Goal: Task Accomplishment & Management: Use online tool/utility

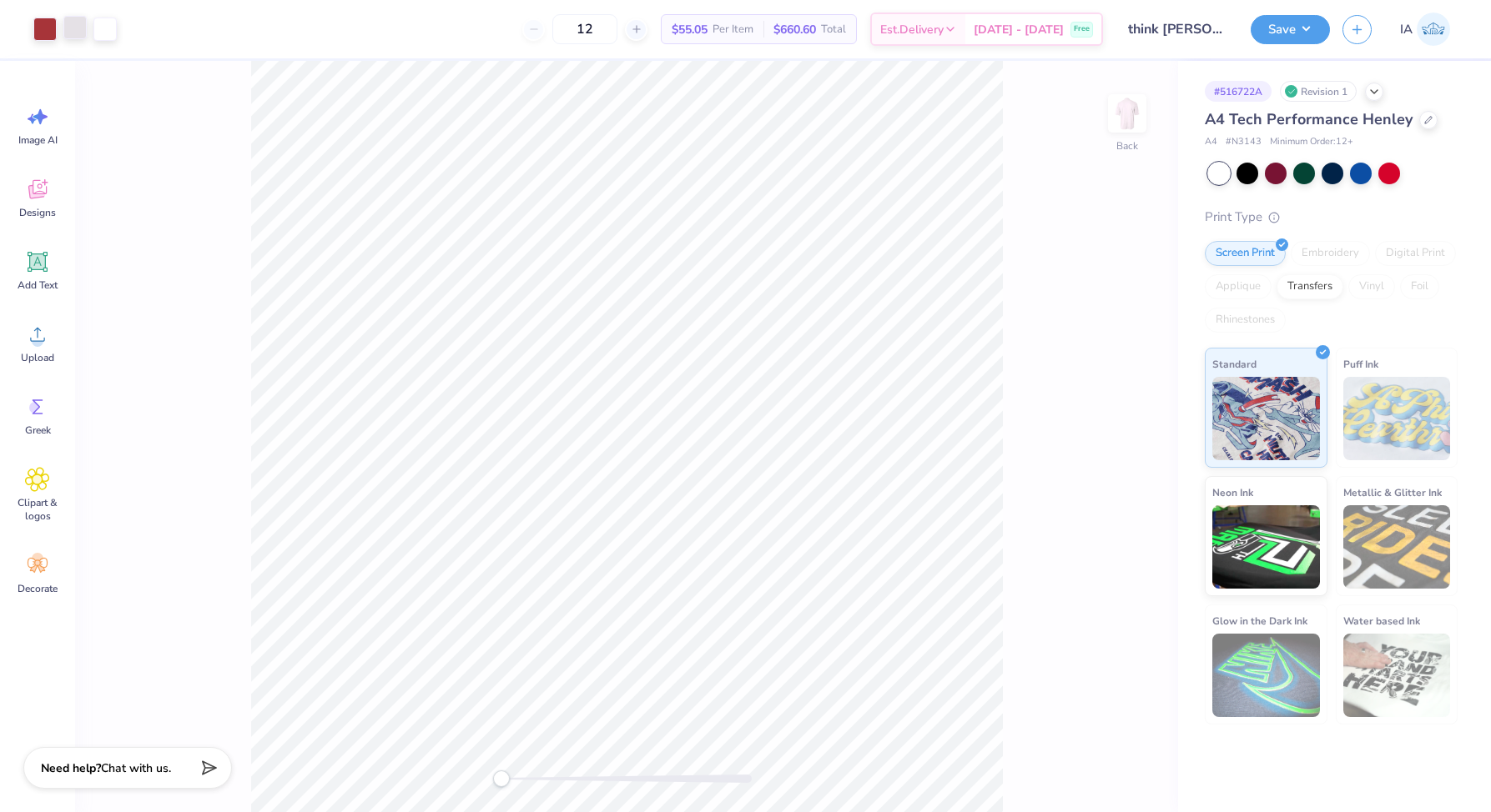
click at [79, 29] on div at bounding box center [75, 27] width 23 height 23
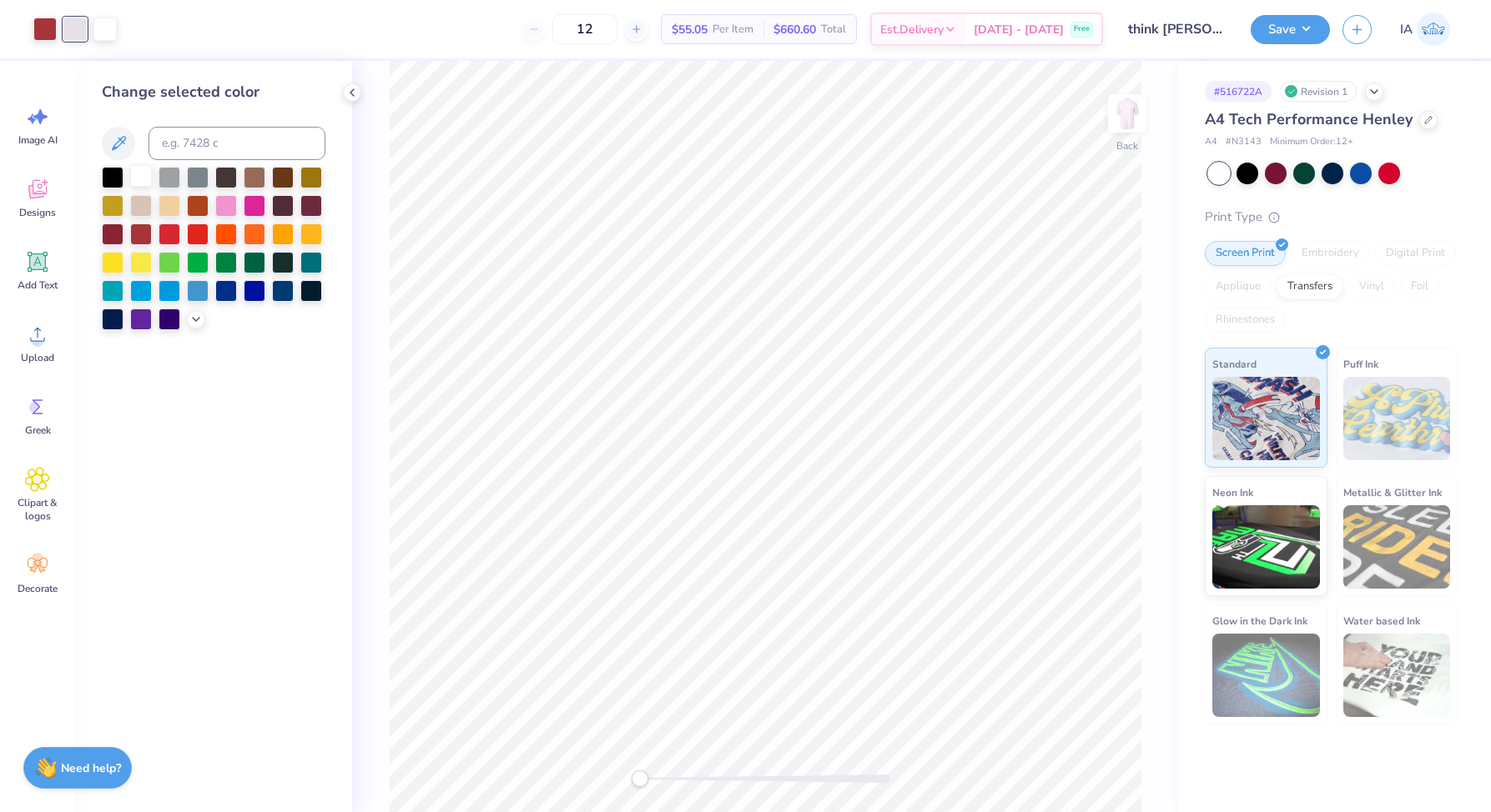
click at [140, 170] on div at bounding box center [141, 176] width 22 height 22
click at [41, 33] on div at bounding box center [44, 27] width 23 height 23
click at [232, 207] on div at bounding box center [226, 205] width 22 height 22
click at [243, 207] on div at bounding box center [254, 205] width 22 height 22
click at [1293, 20] on button "Save" at bounding box center [1289, 27] width 79 height 29
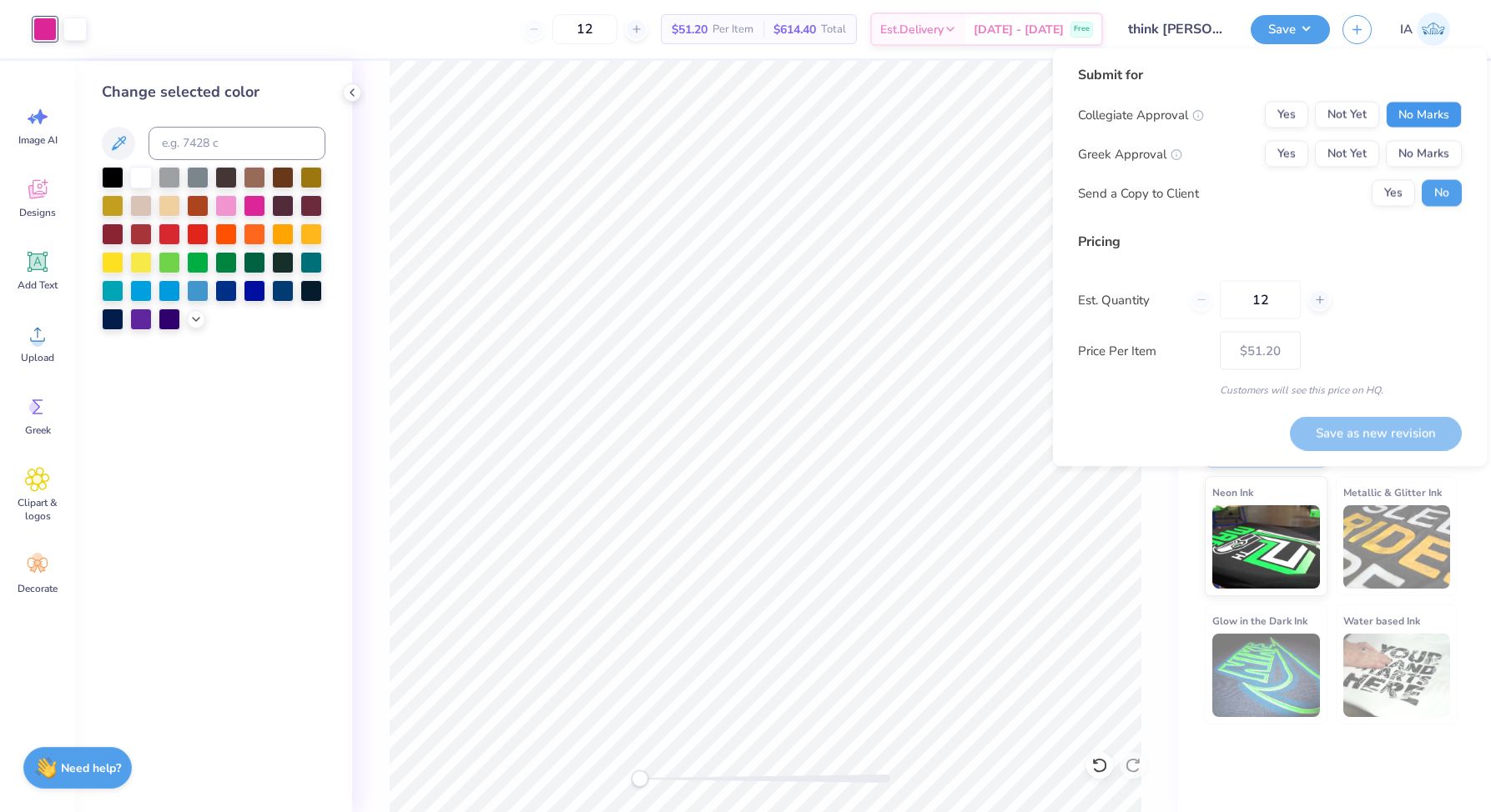
click at [1419, 116] on button "No Marks" at bounding box center [1423, 115] width 76 height 26
click at [1287, 148] on button "Yes" at bounding box center [1286, 154] width 43 height 26
click at [1387, 192] on button "Yes" at bounding box center [1392, 193] width 43 height 26
click at [1269, 297] on input "12" at bounding box center [1260, 300] width 81 height 38
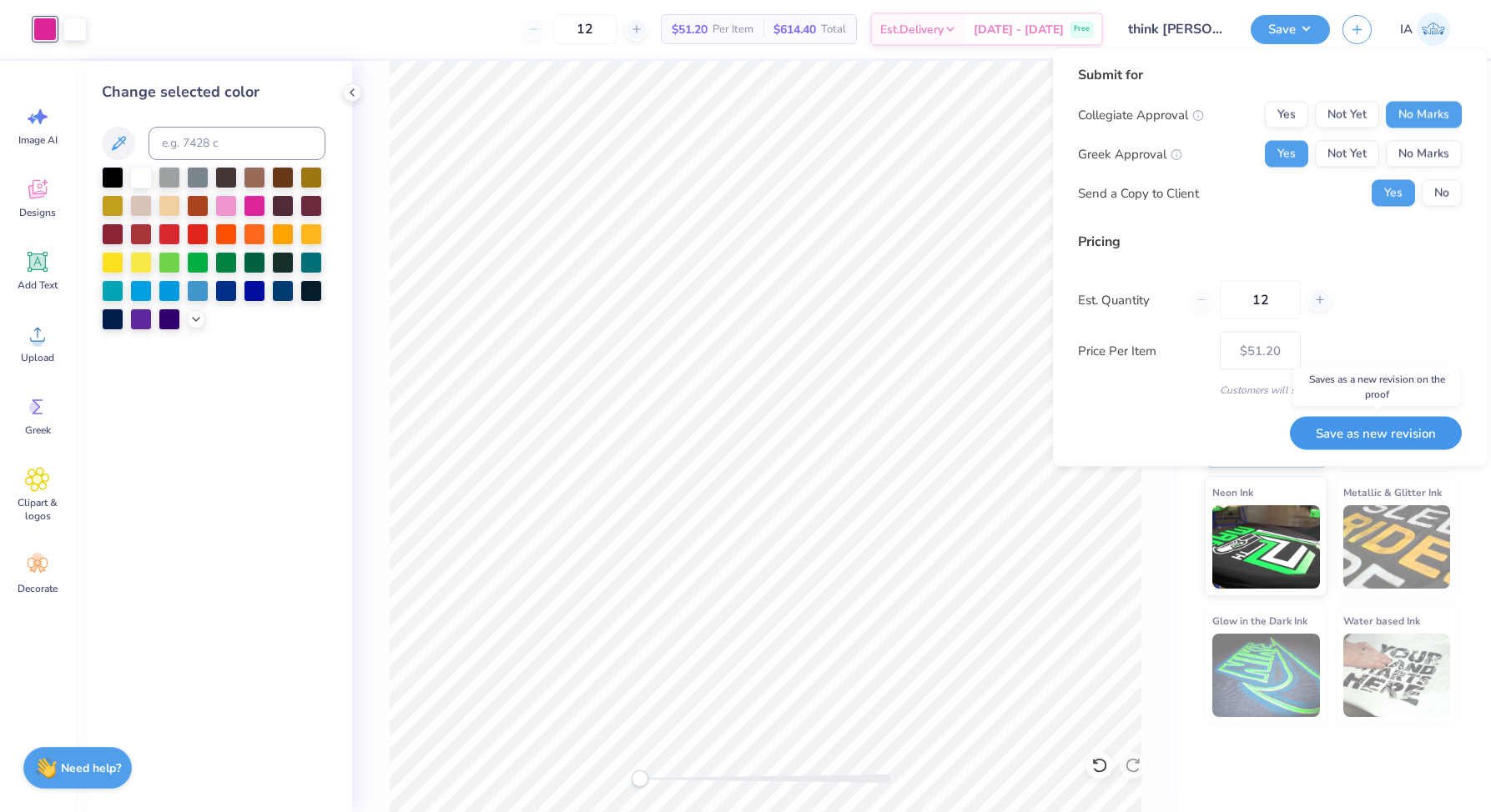
click at [1342, 432] on button "Save as new revision" at bounding box center [1375, 433] width 172 height 34
type input "$51.20"
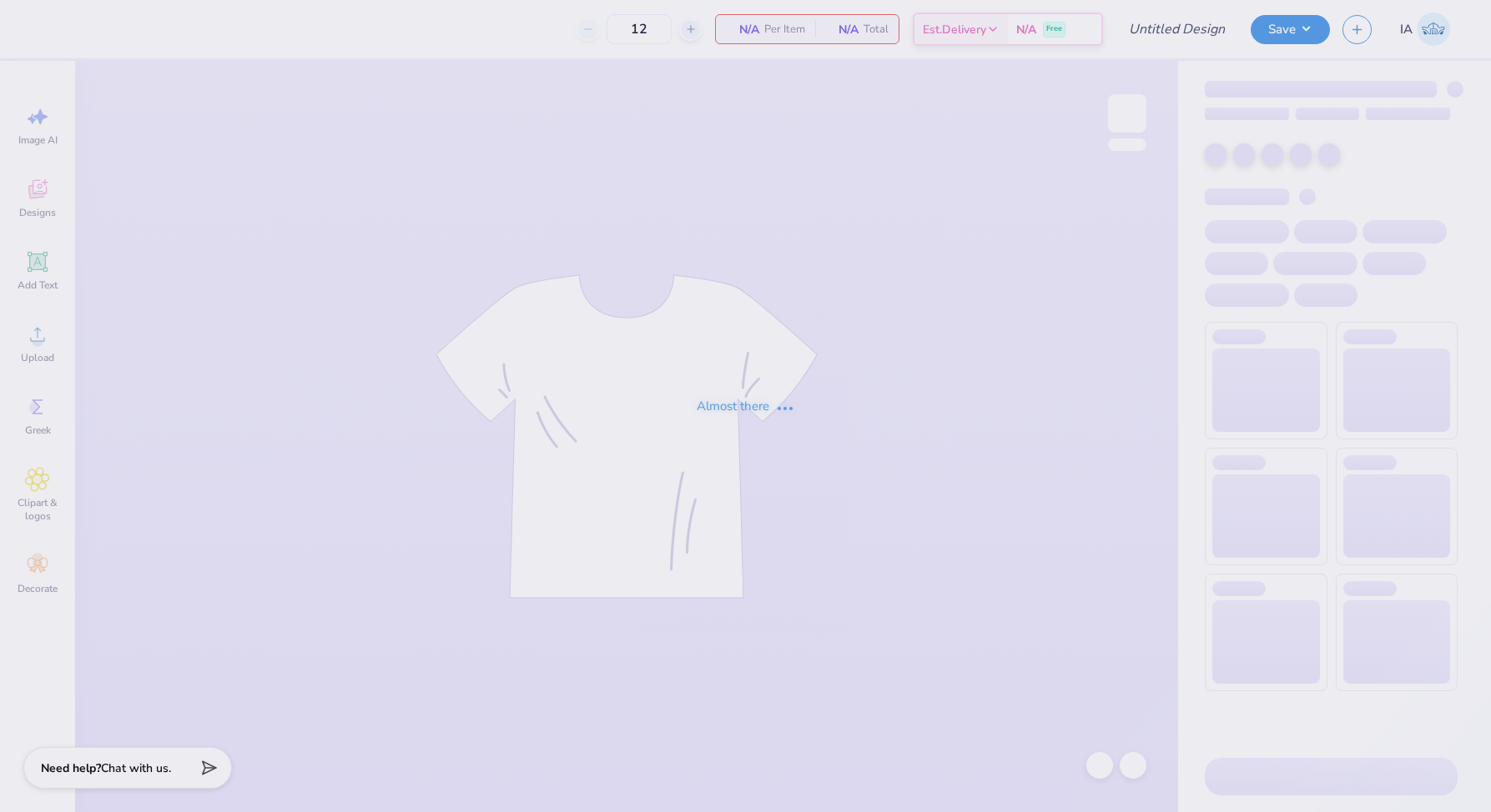
type input "THINK PINK TOP"
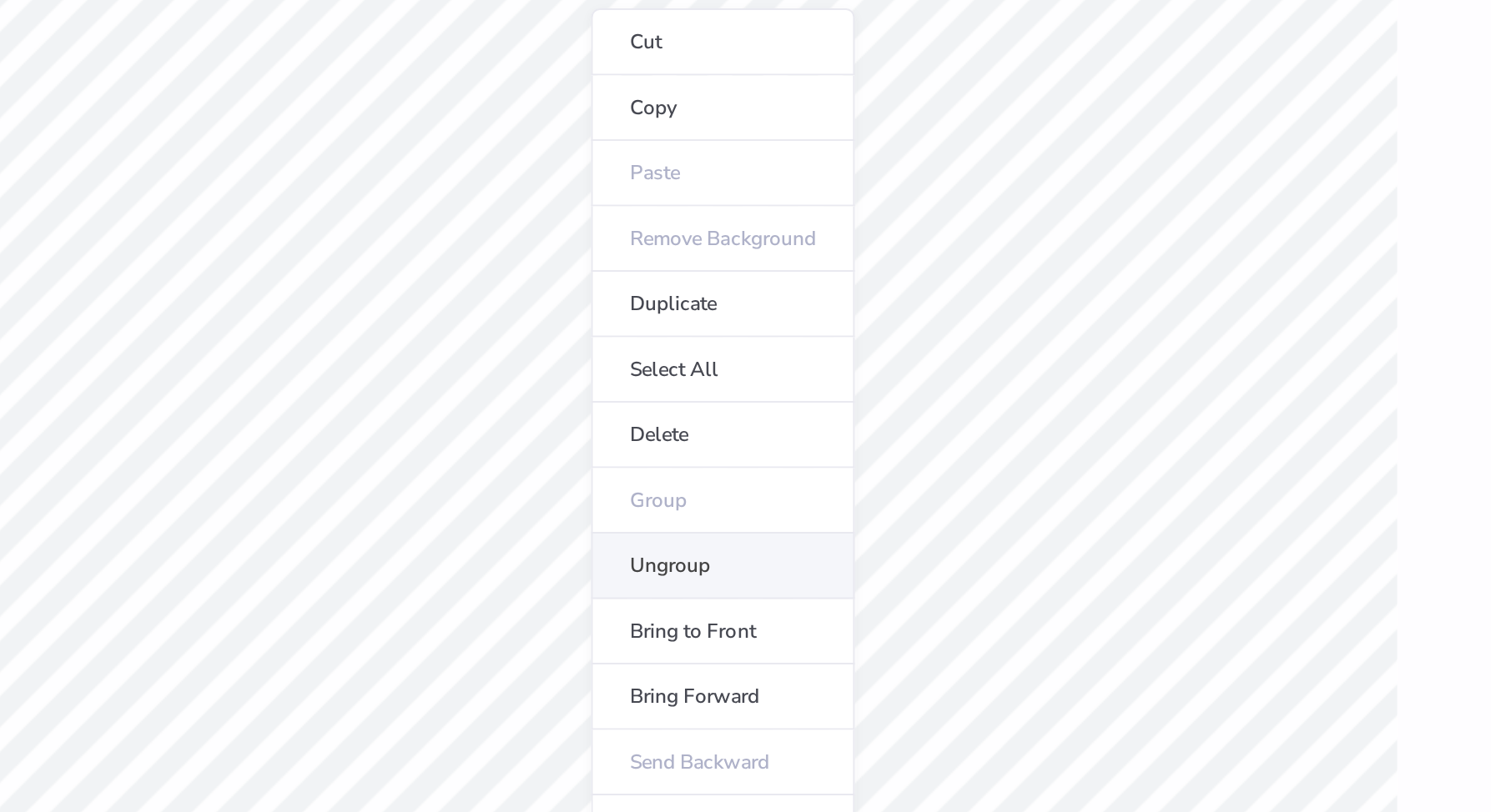
click at [646, 378] on li "Ungroup" at bounding box center [668, 380] width 131 height 32
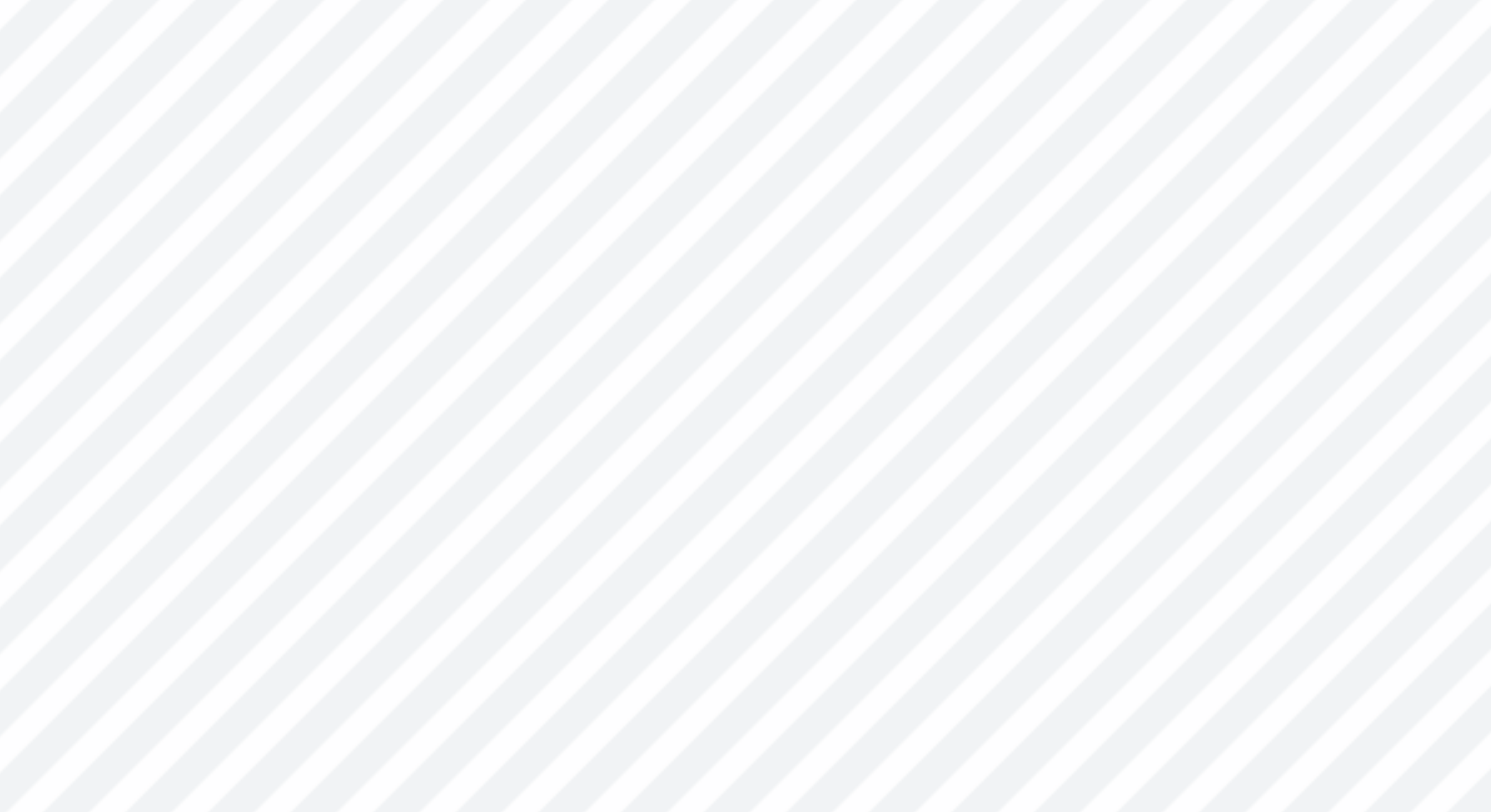
type textarea "x"
type input "0.59"
type input "0.73"
type input "2.48"
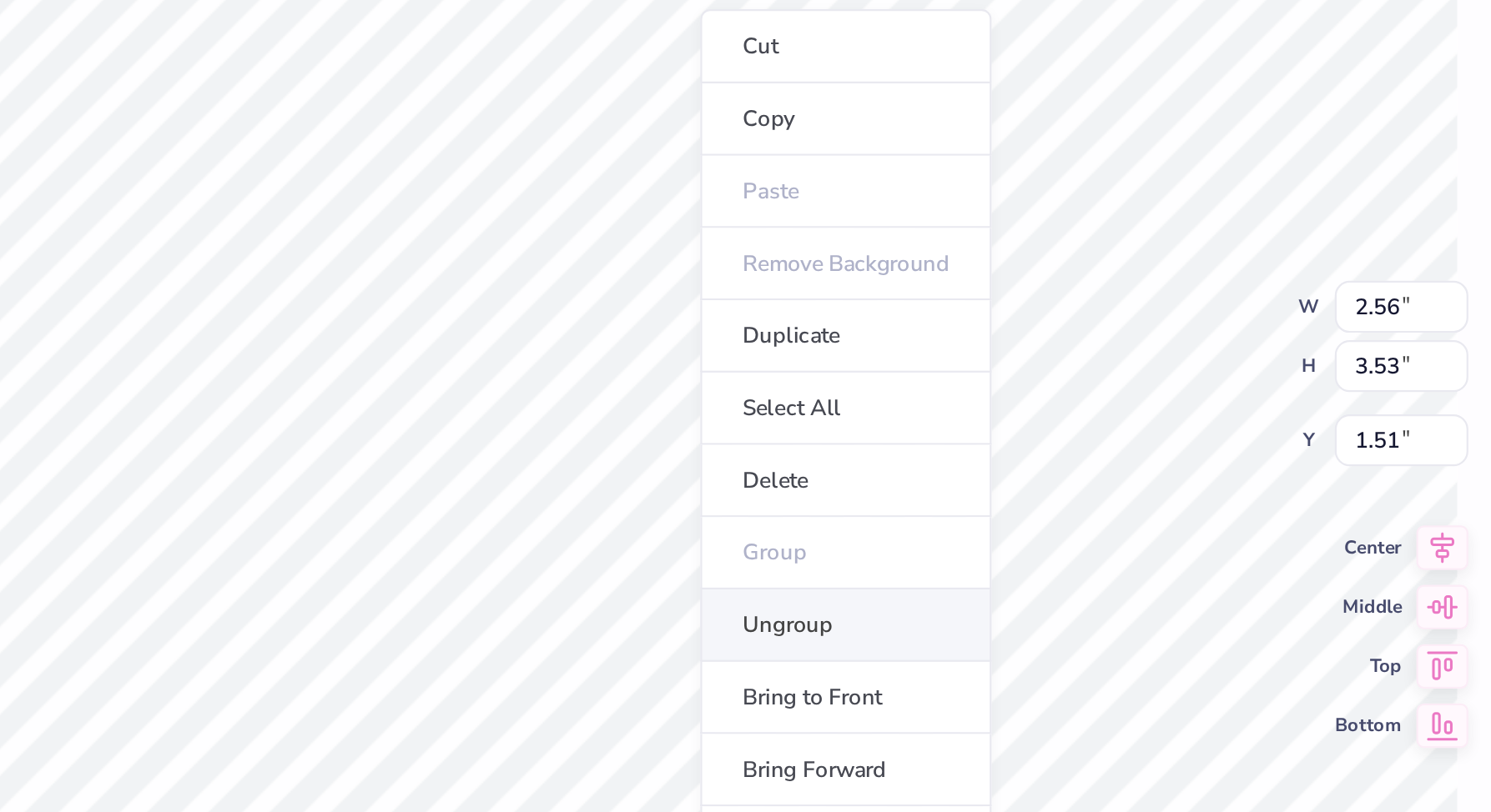
click at [847, 502] on li "Ungroup" at bounding box center [867, 503] width 131 height 32
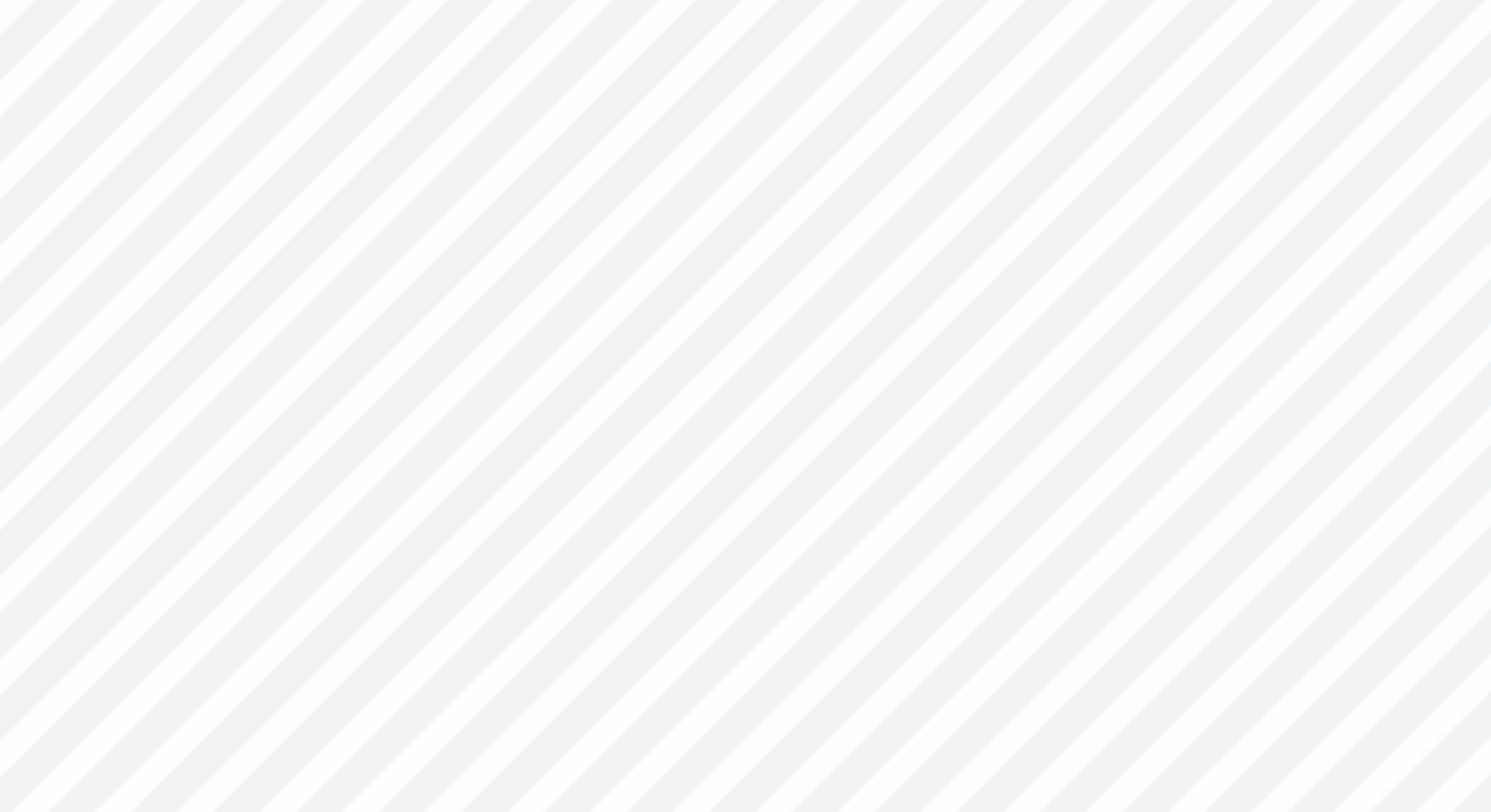
type textarea "x"
type input "1.83"
type input "2.03"
type input "2.79"
type textarea "x"
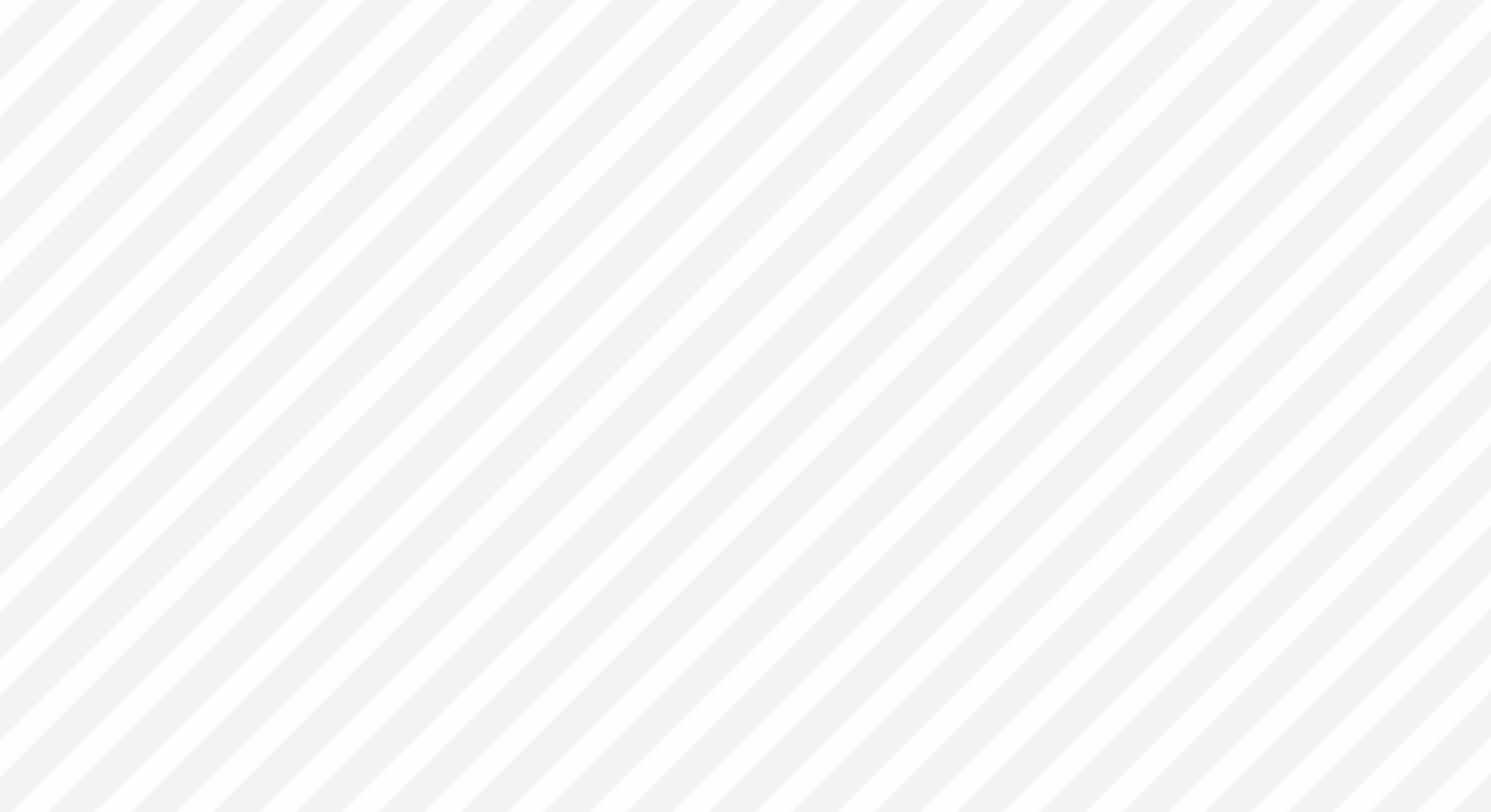
type input "1.09"
type input "1.33"
type input "2.71"
type textarea "x"
type input "1.09"
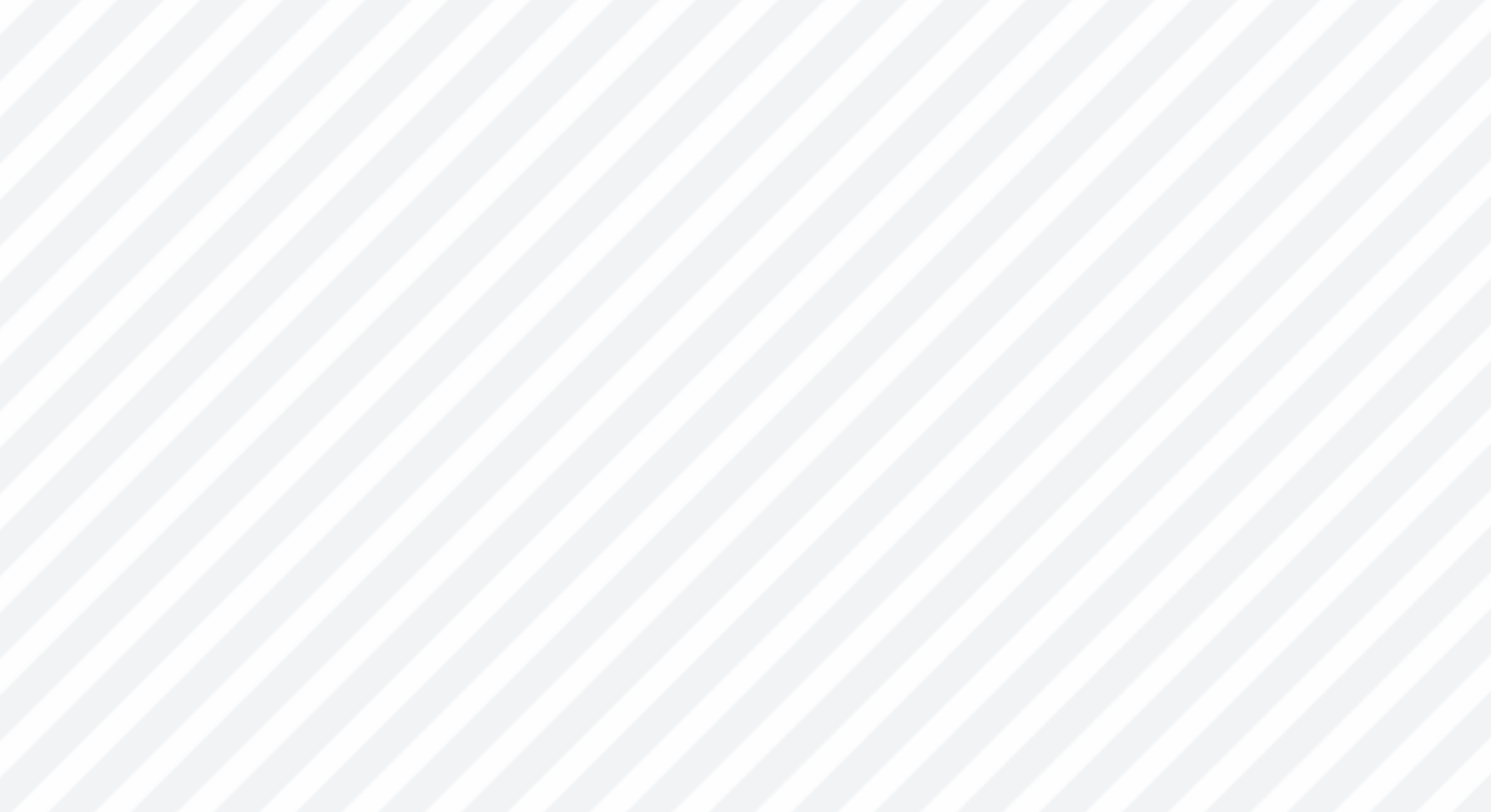
type input "1.33"
type input "2.71"
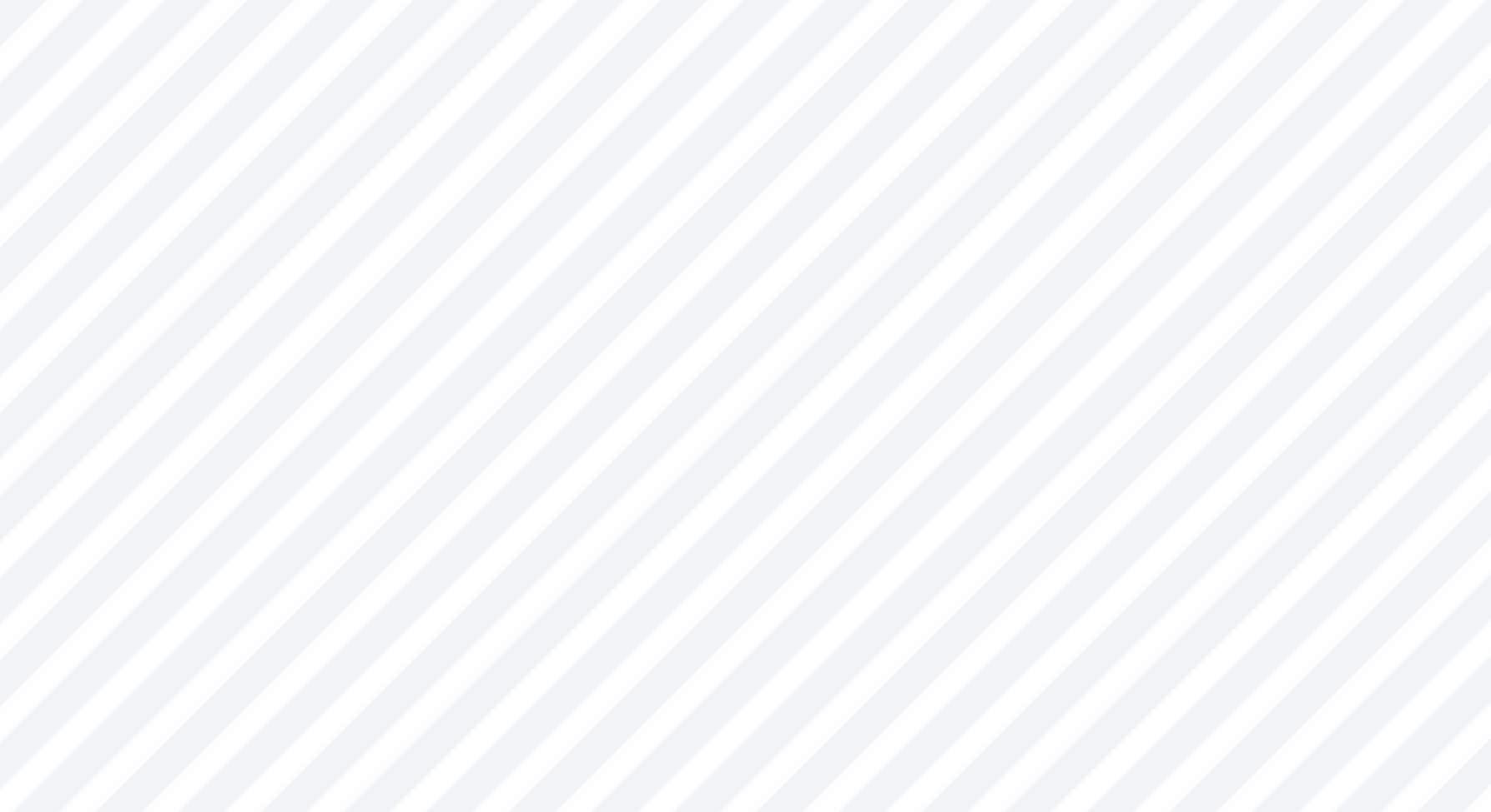
type textarea "x"
type input "0.54"
type input "0.59"
type input "2.64"
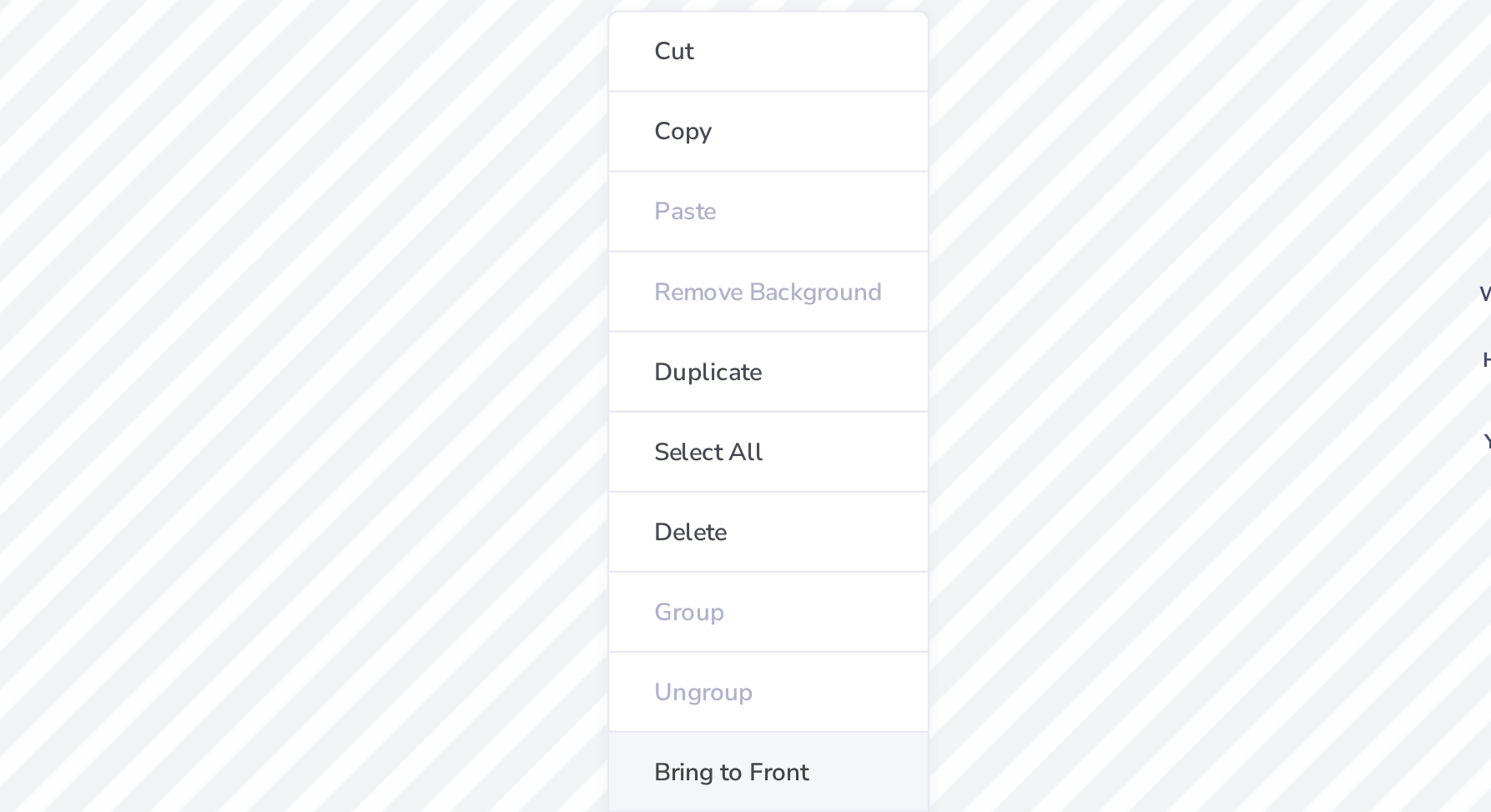
click at [771, 559] on li "Bring to Front" at bounding box center [782, 554] width 131 height 32
type textarea "x"
type input "1.04"
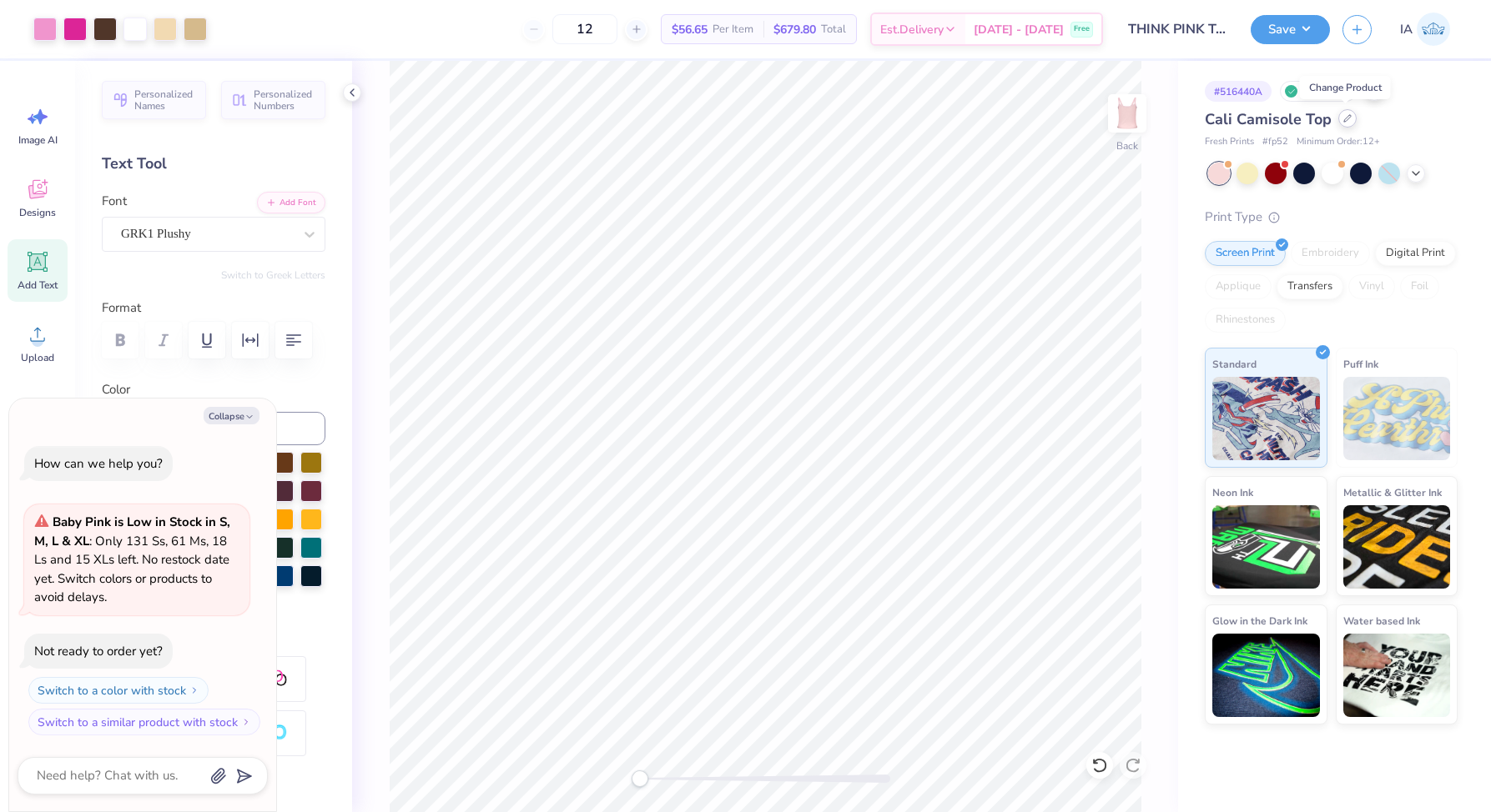
click at [1347, 119] on icon at bounding box center [1347, 118] width 9 height 9
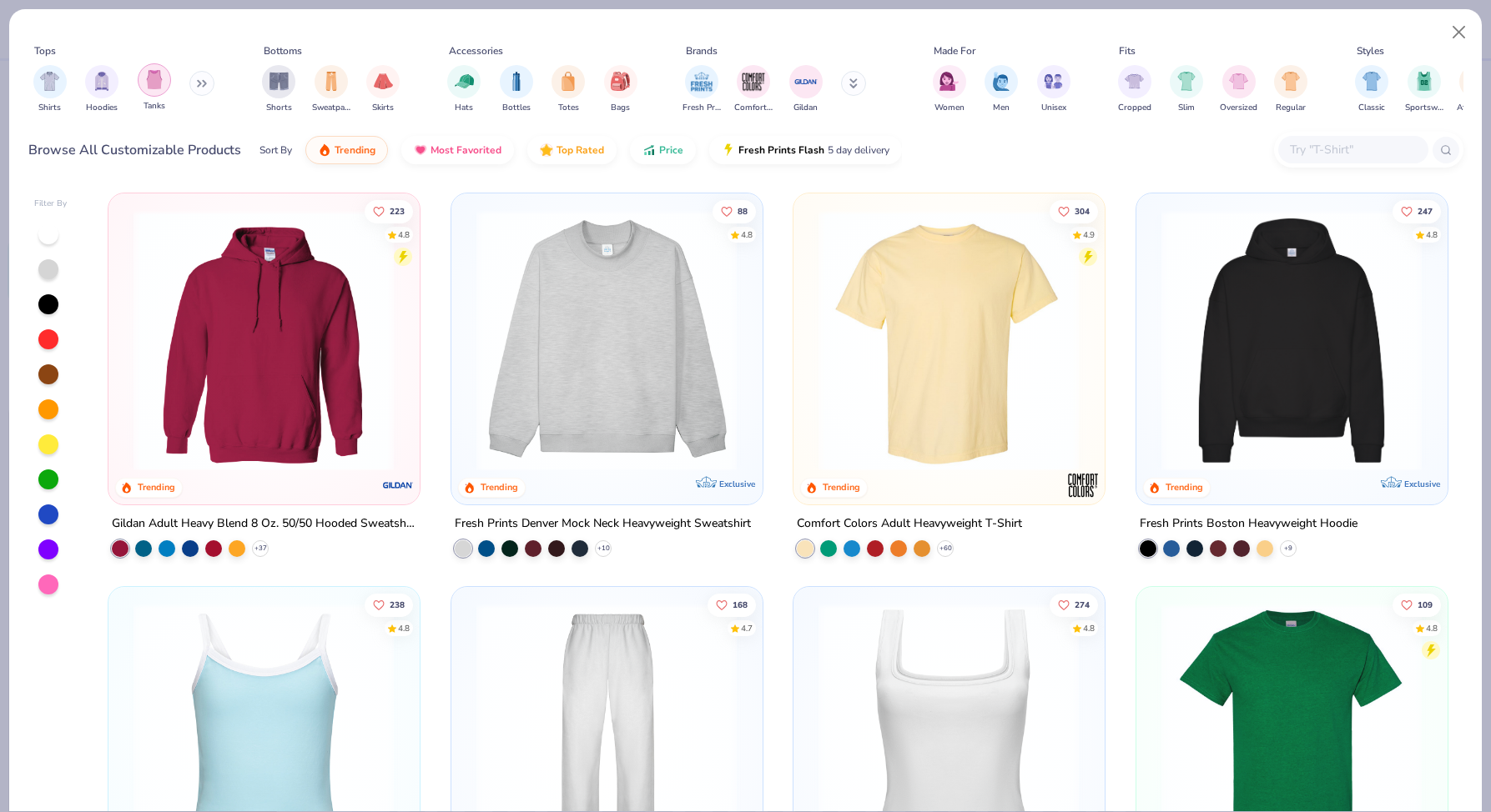
click at [144, 87] on div "filter for Tanks" at bounding box center [154, 80] width 33 height 33
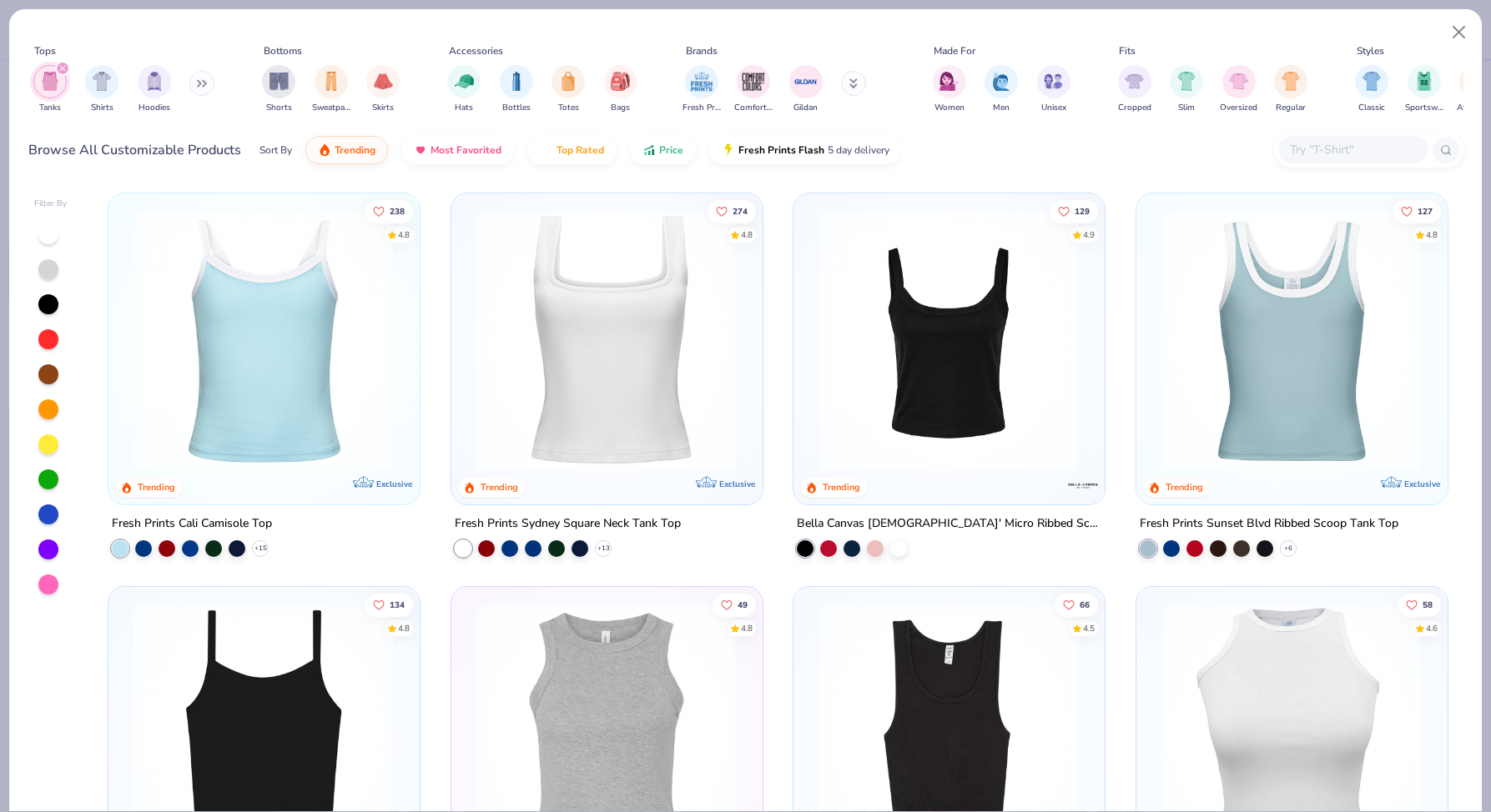
click at [976, 426] on img at bounding box center [948, 340] width 277 height 261
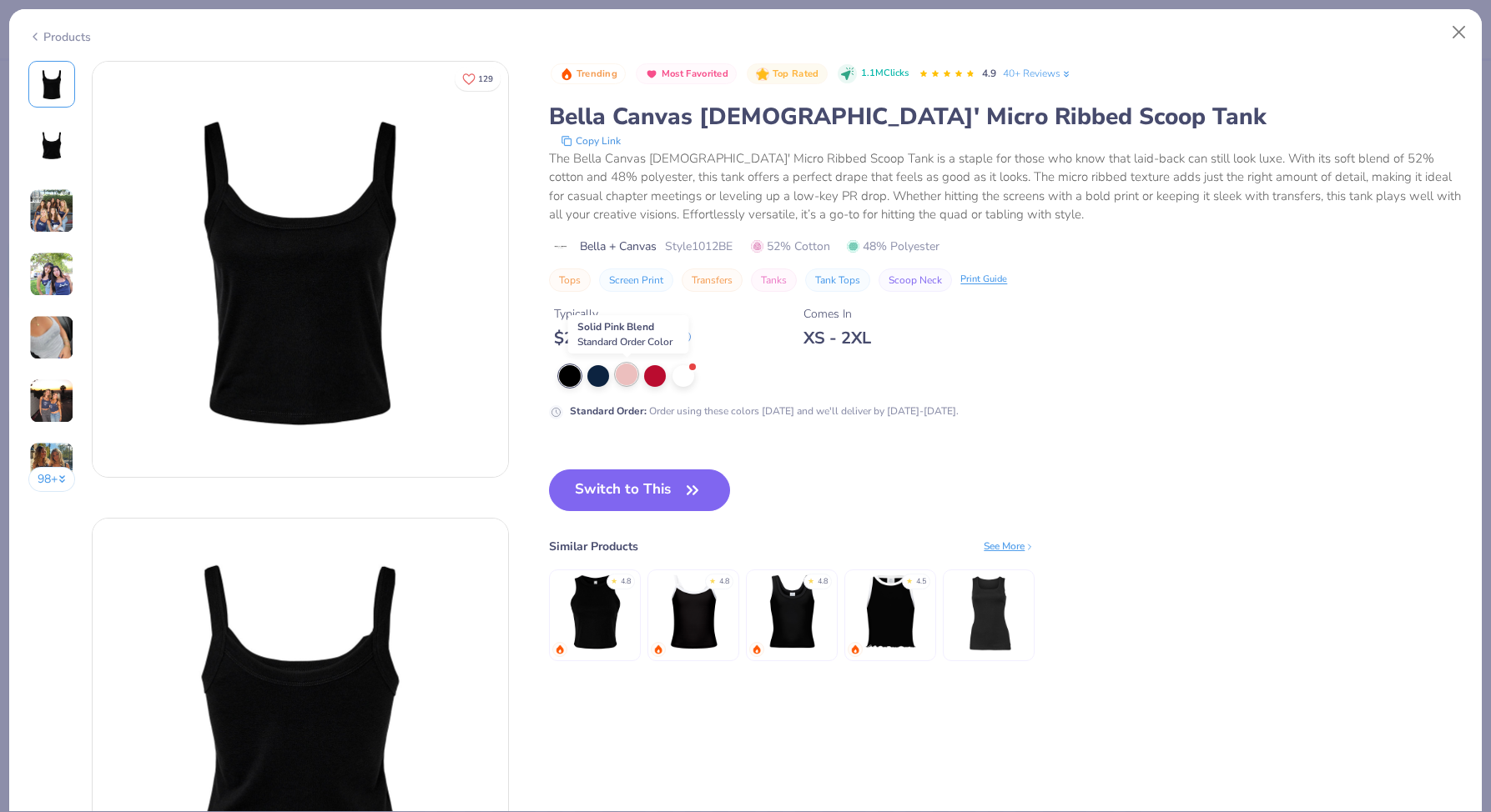
click at [629, 375] on div at bounding box center [627, 375] width 22 height 22
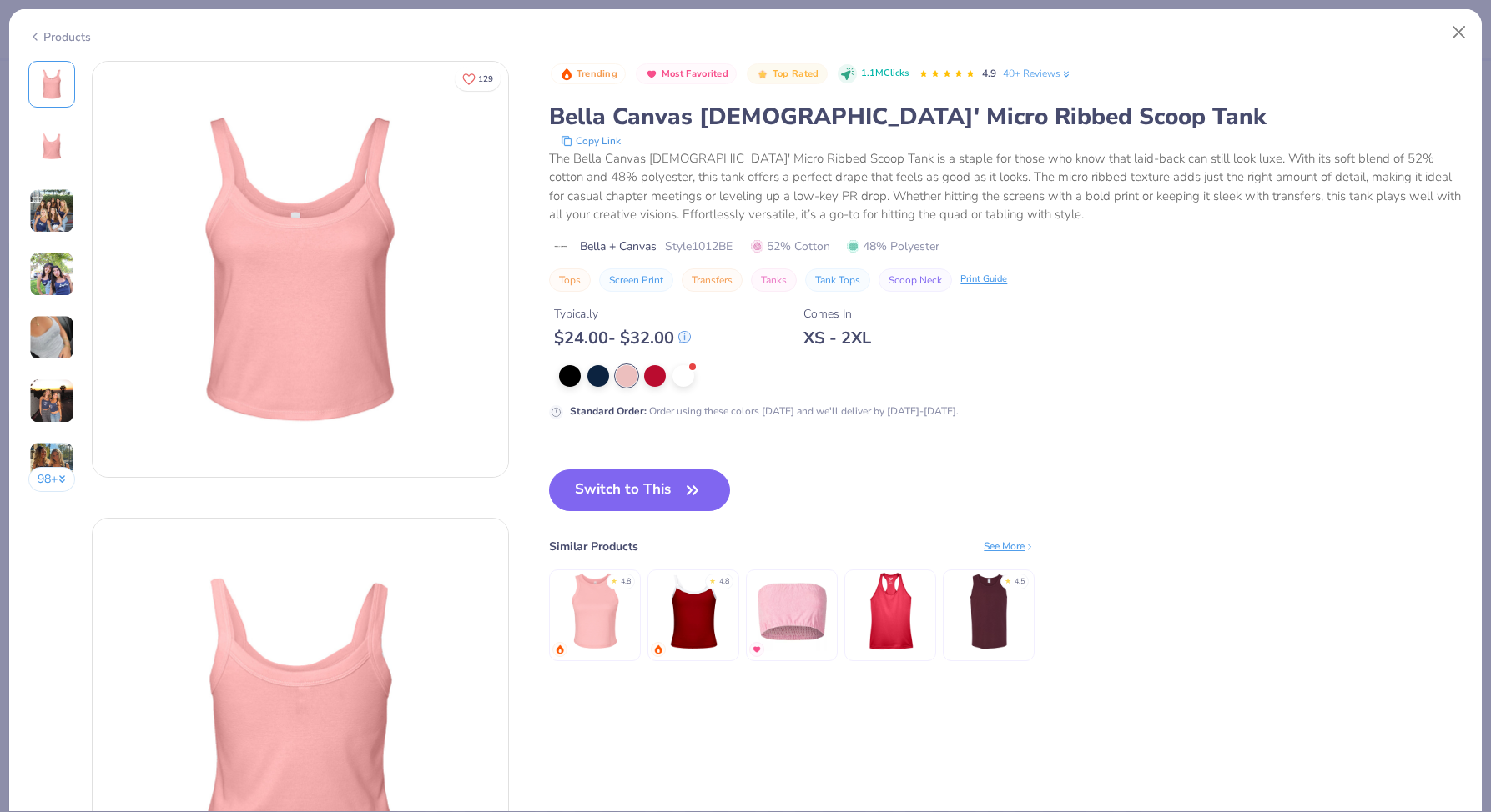
click at [54, 212] on img at bounding box center [51, 211] width 45 height 45
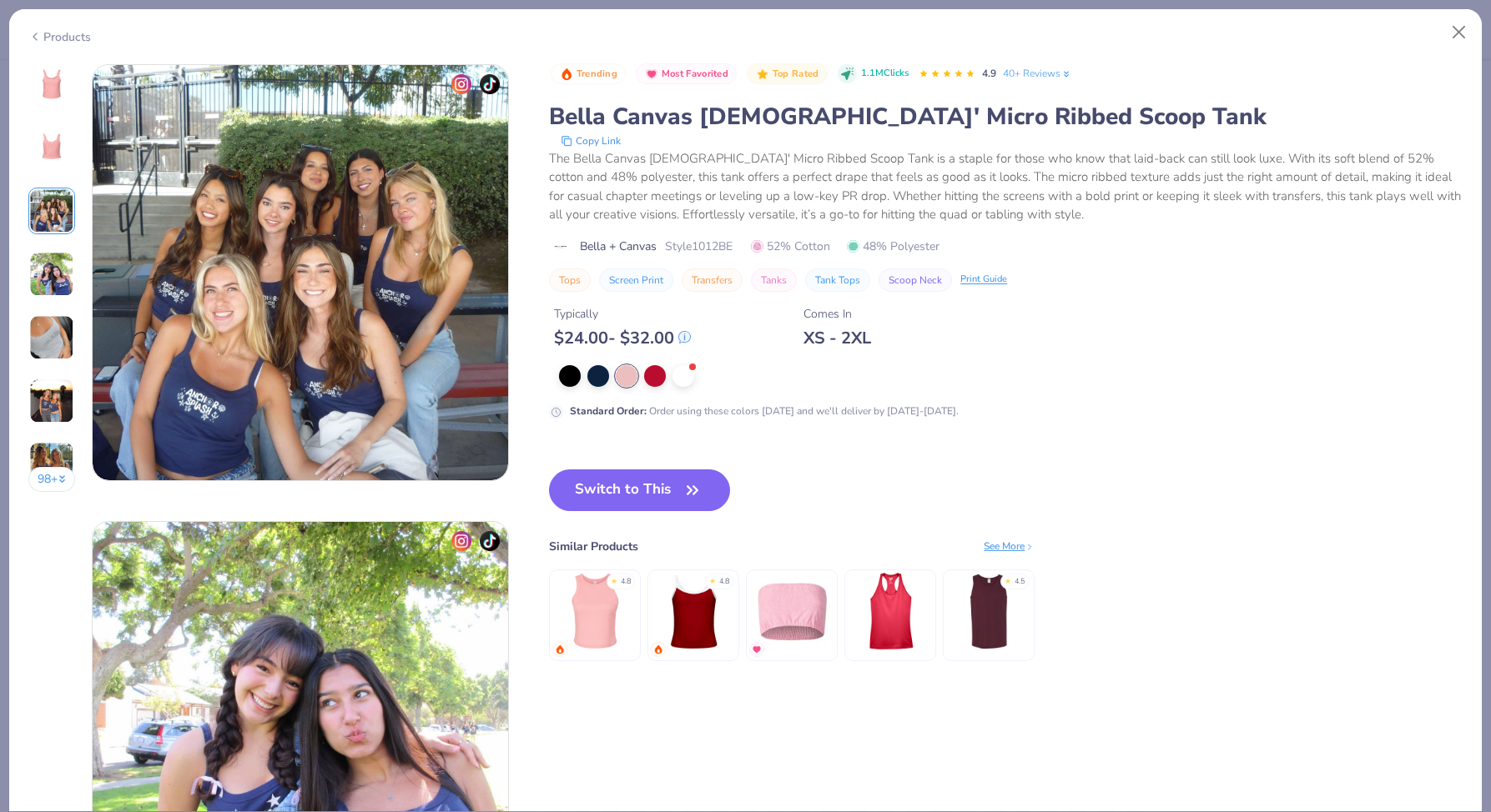
scroll to position [914, 0]
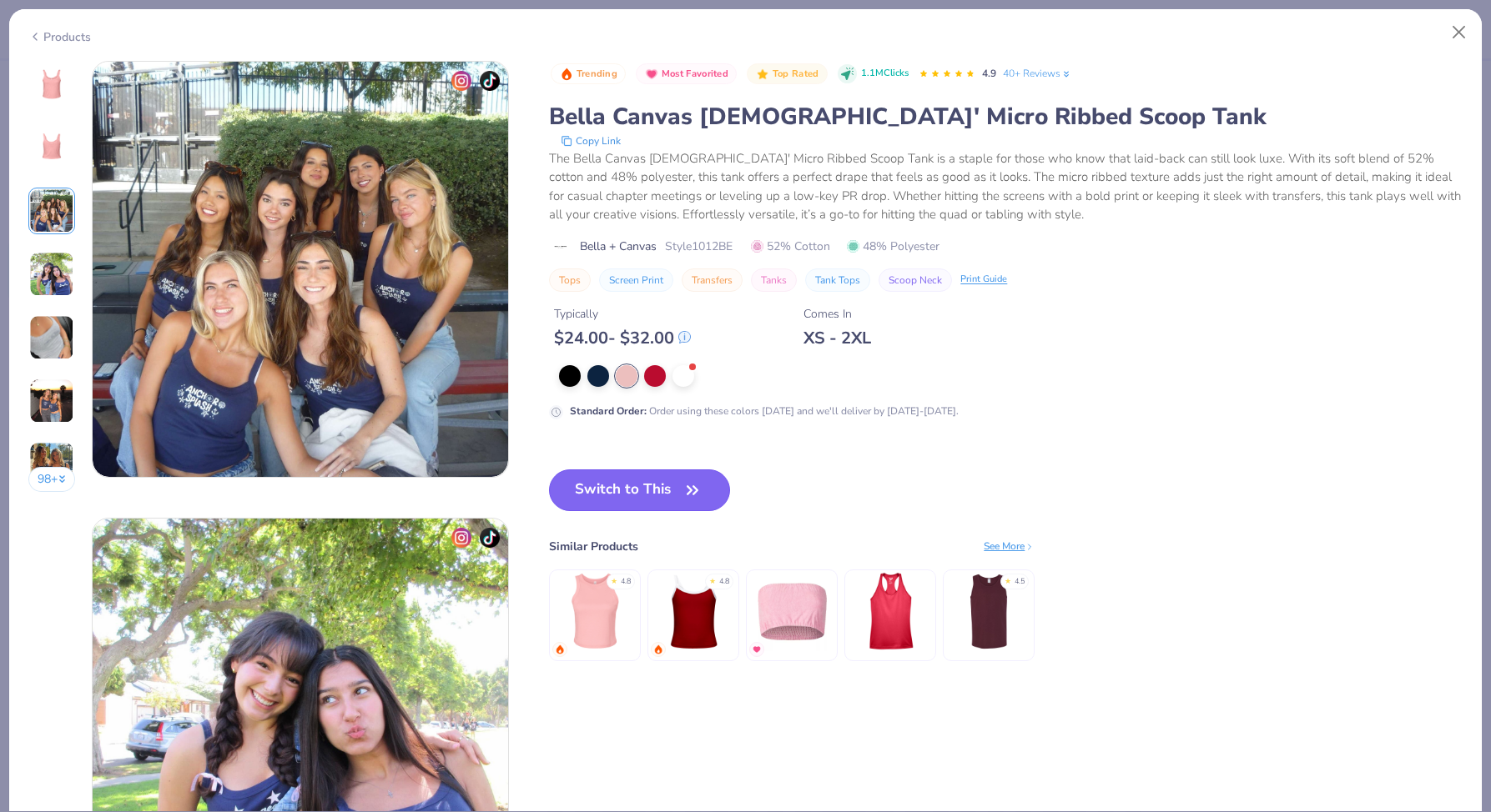
click at [648, 507] on button "Switch to This" at bounding box center [639, 490] width 181 height 42
click at [671, 502] on button "Switch to This" at bounding box center [639, 490] width 181 height 42
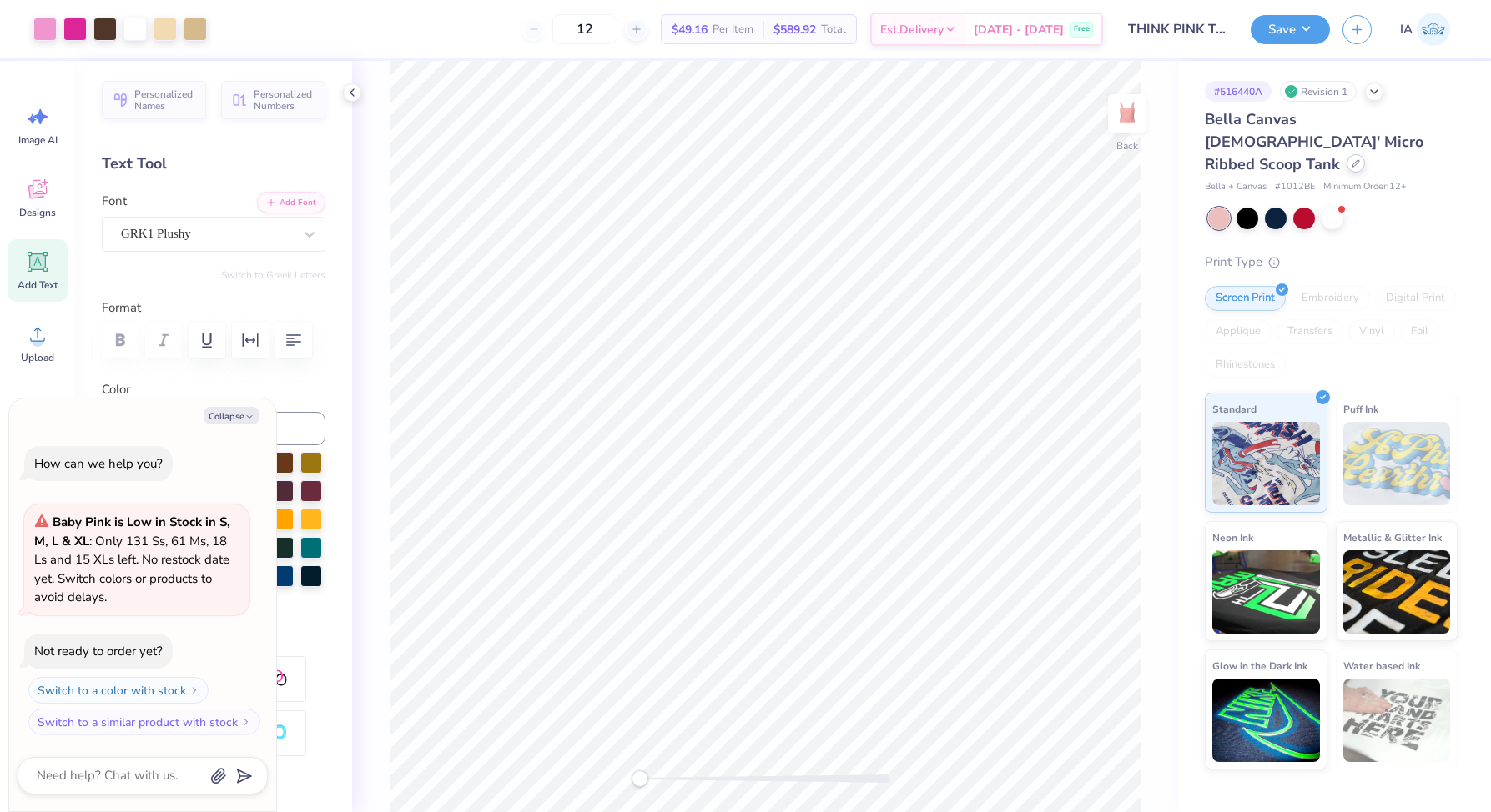
click at [1352, 160] on icon at bounding box center [1356, 163] width 7 height 7
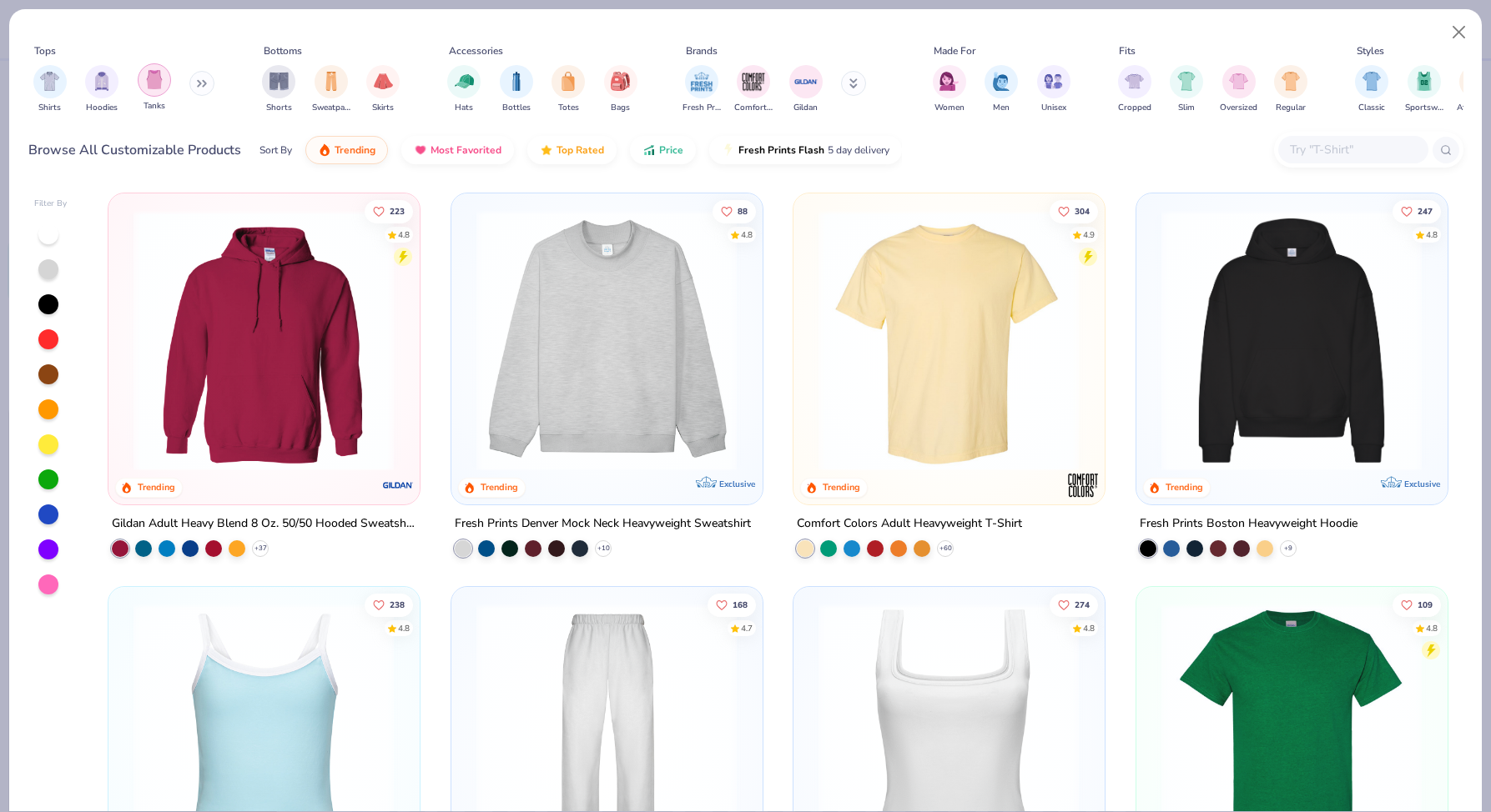
click at [151, 82] on img "filter for Tanks" at bounding box center [155, 79] width 19 height 20
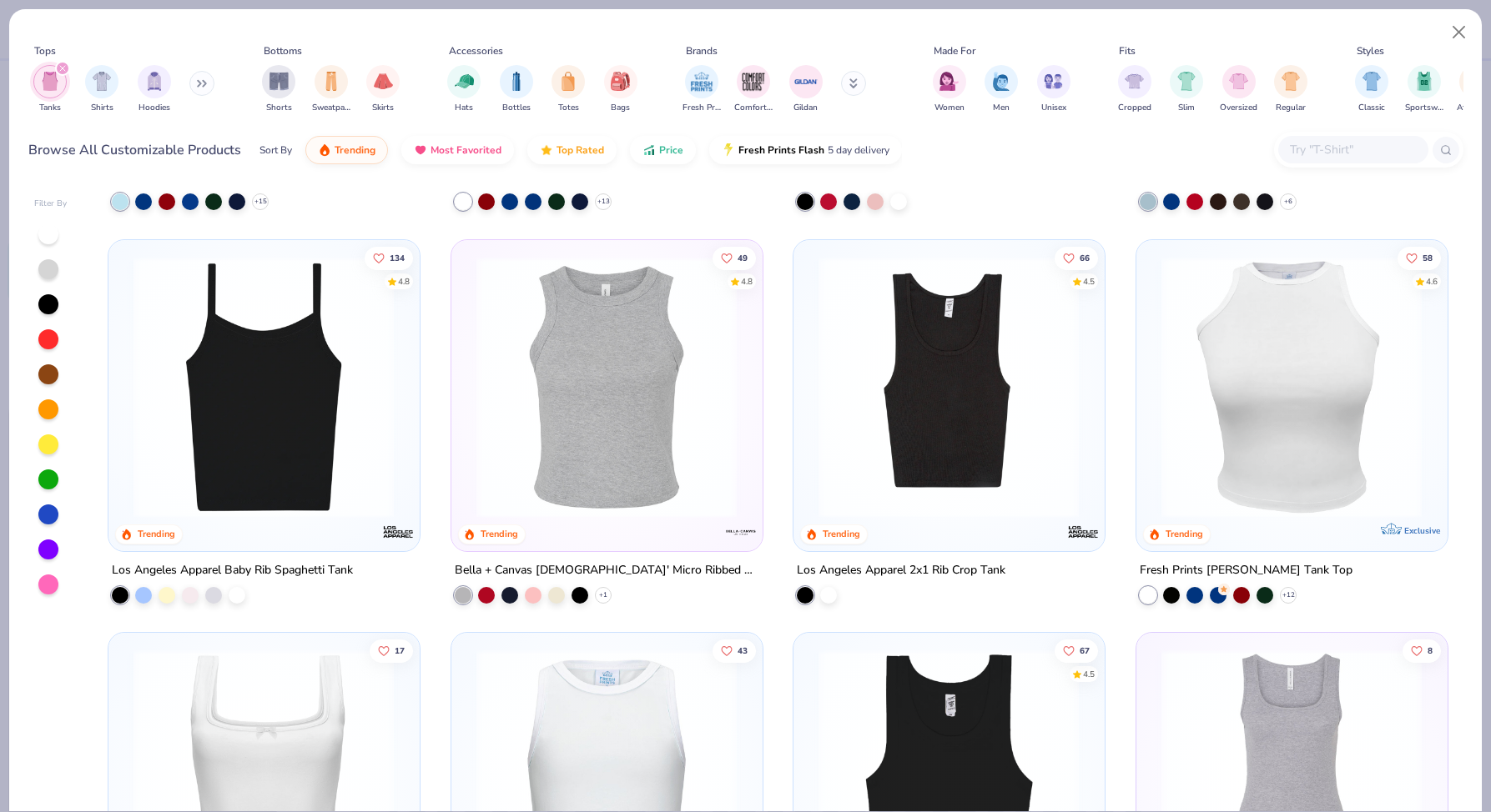
scroll to position [350, 0]
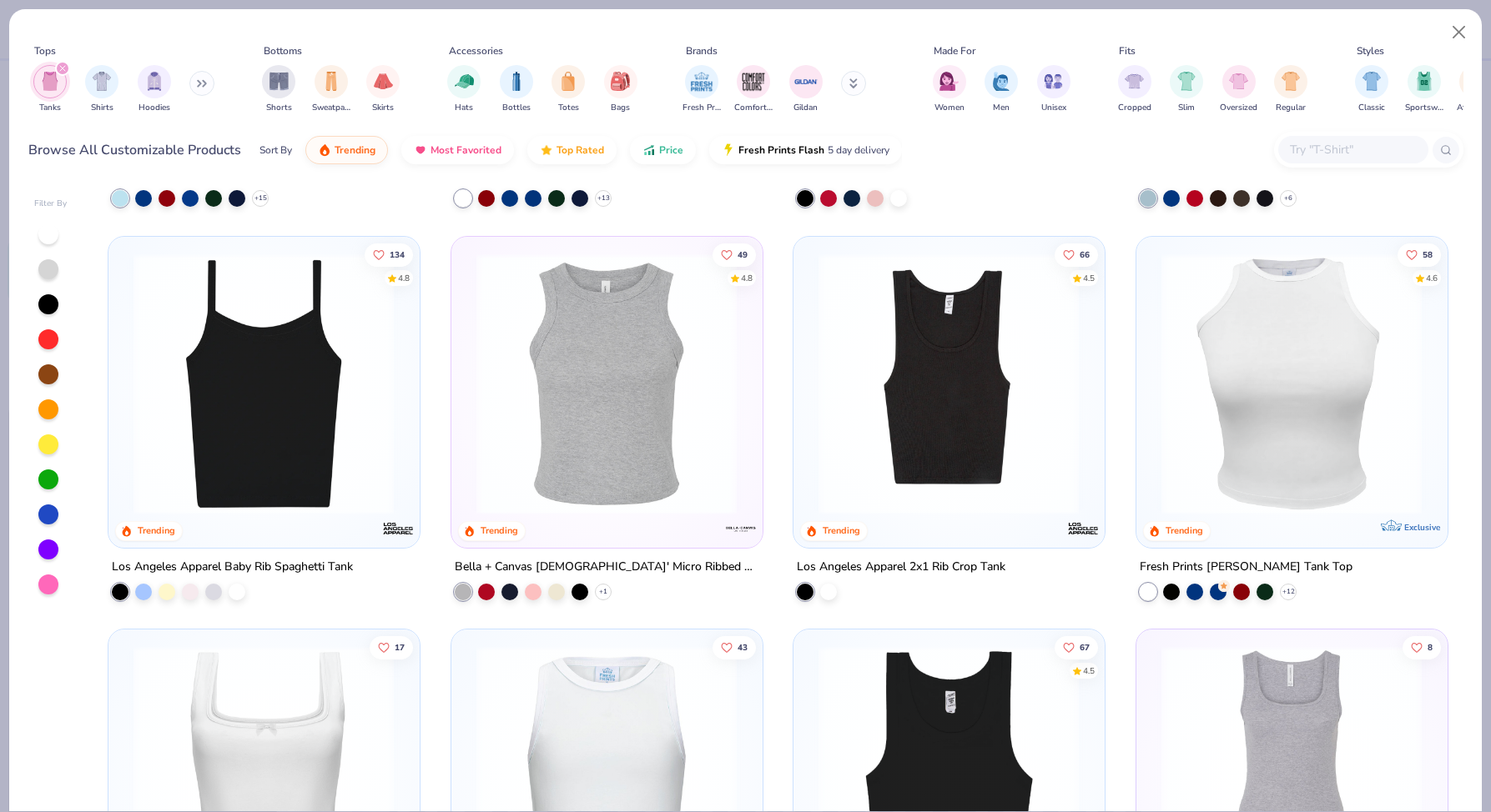
click at [378, 444] on img at bounding box center [264, 383] width 277 height 261
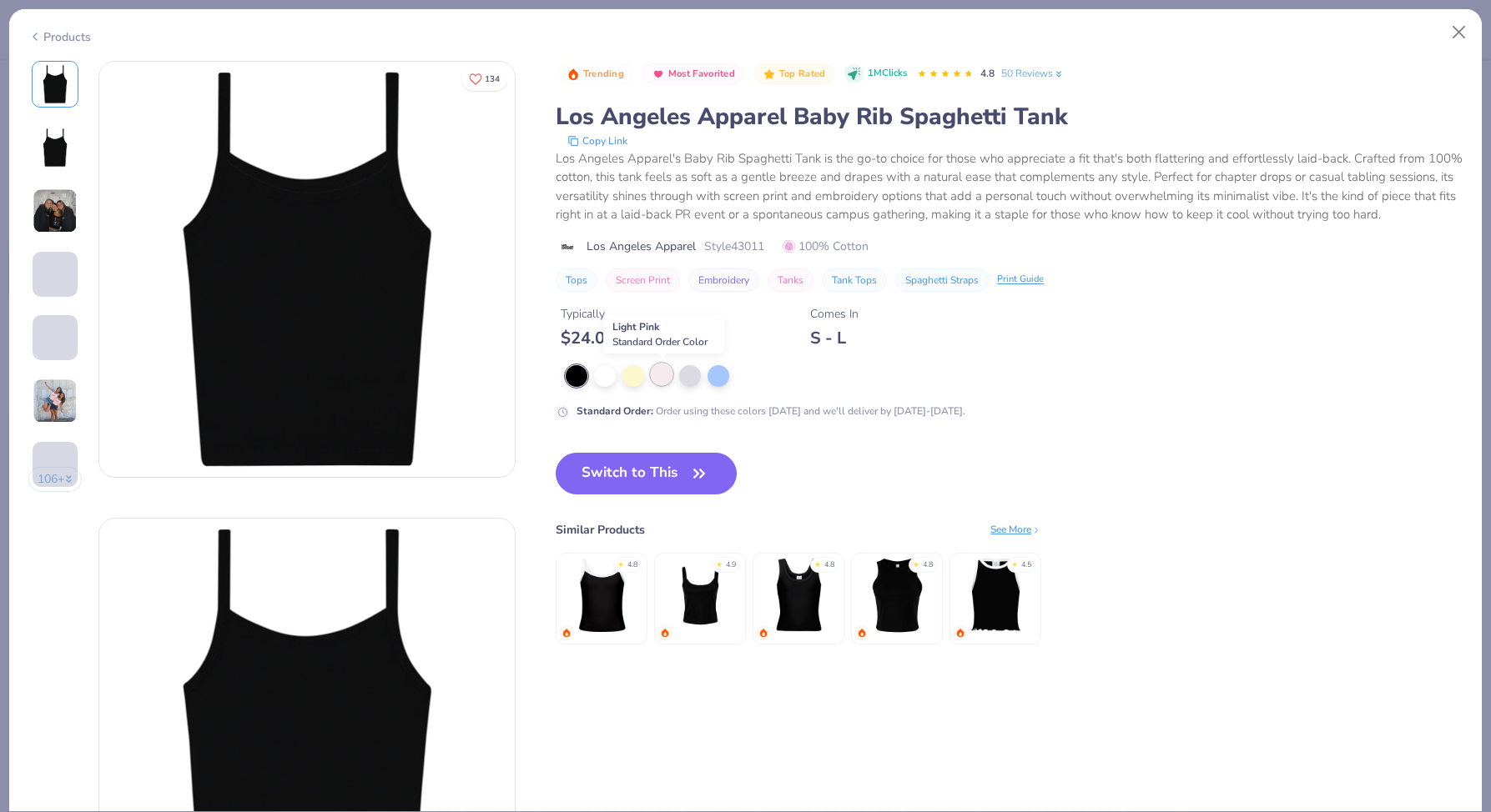
click at [667, 380] on div at bounding box center [662, 375] width 22 height 22
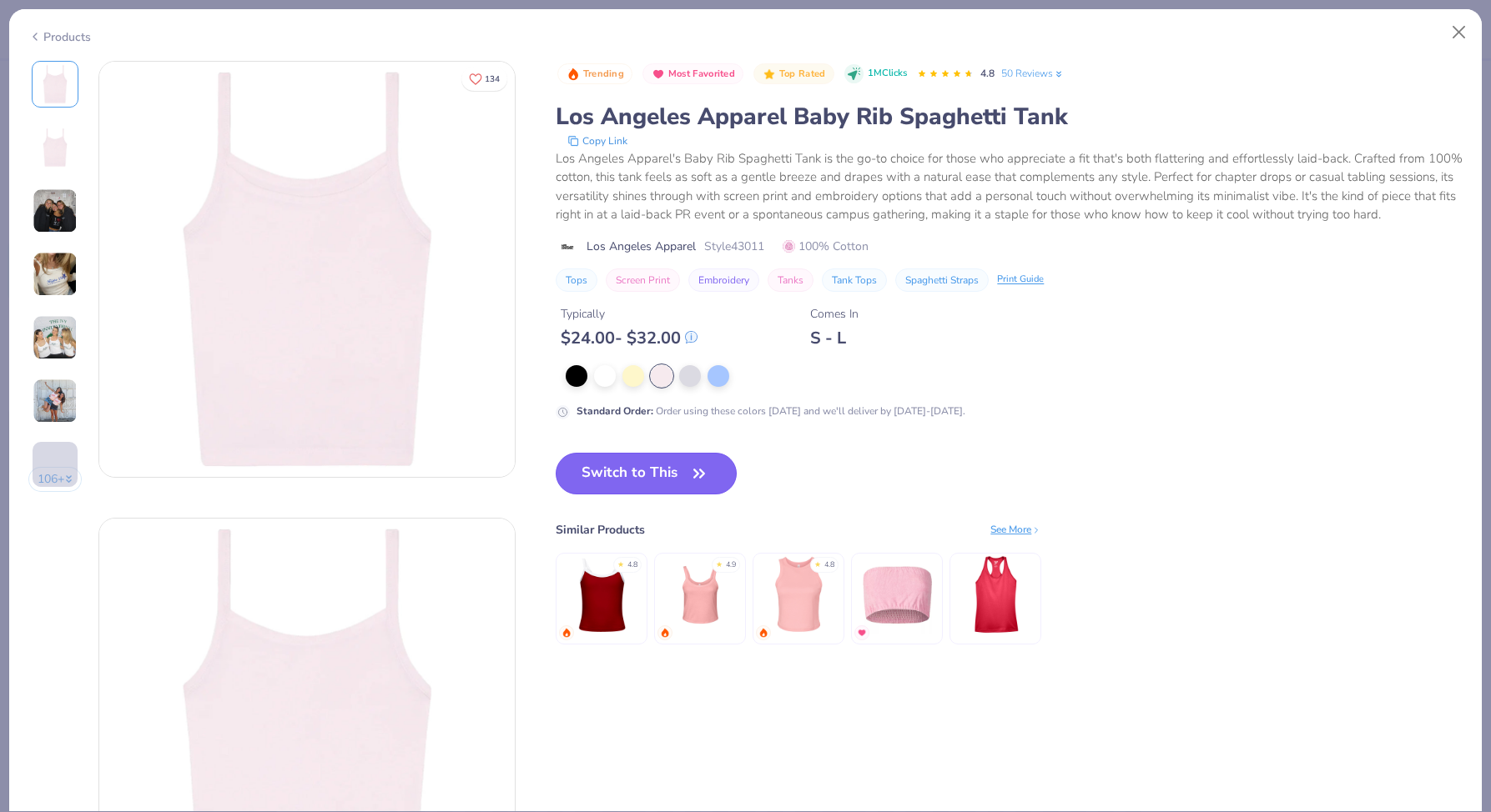
click at [680, 467] on button "Switch to This" at bounding box center [646, 474] width 181 height 42
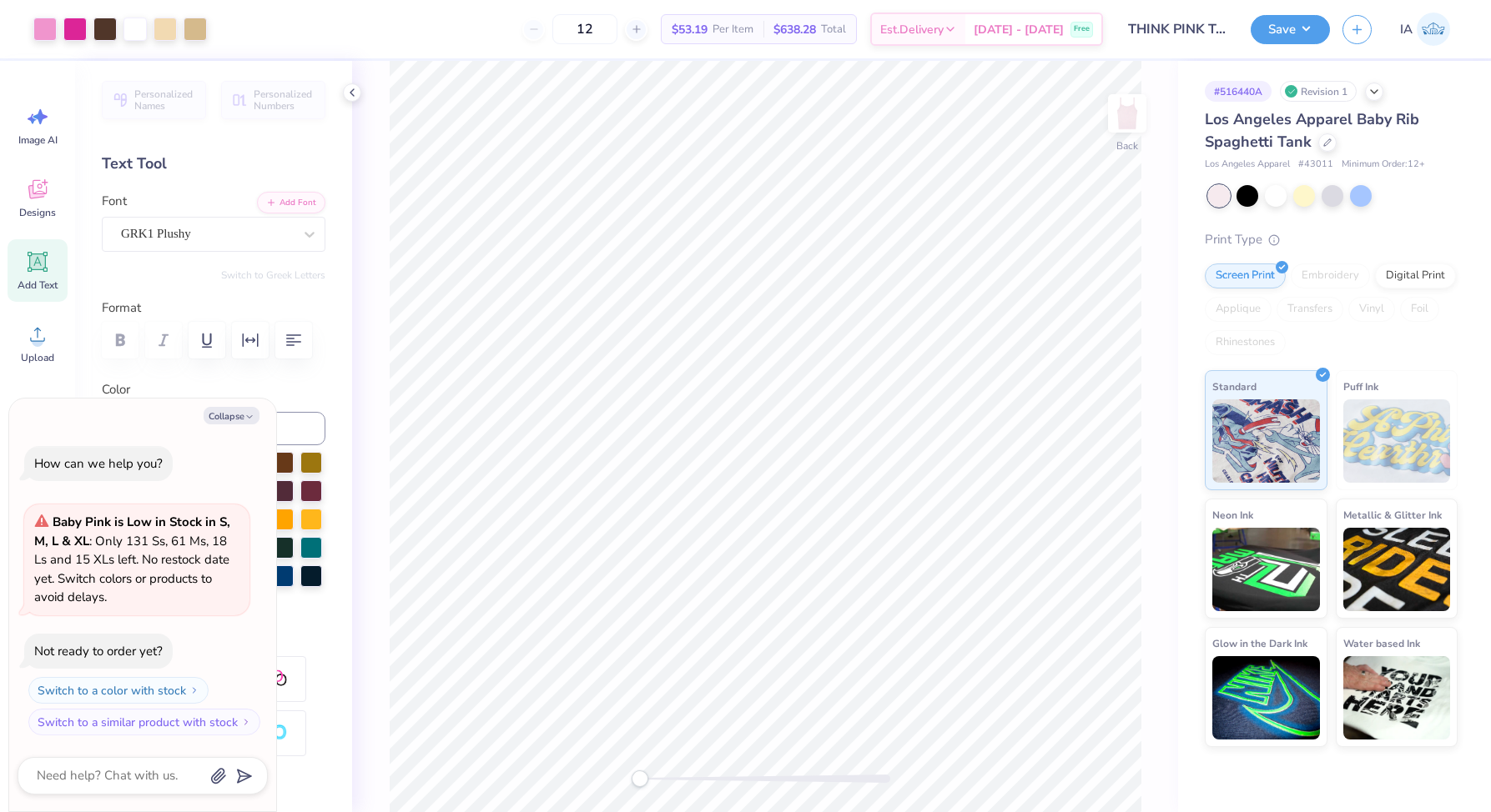
type textarea "x"
click at [600, 27] on input "12" at bounding box center [584, 29] width 65 height 30
type input "1"
type textarea "x"
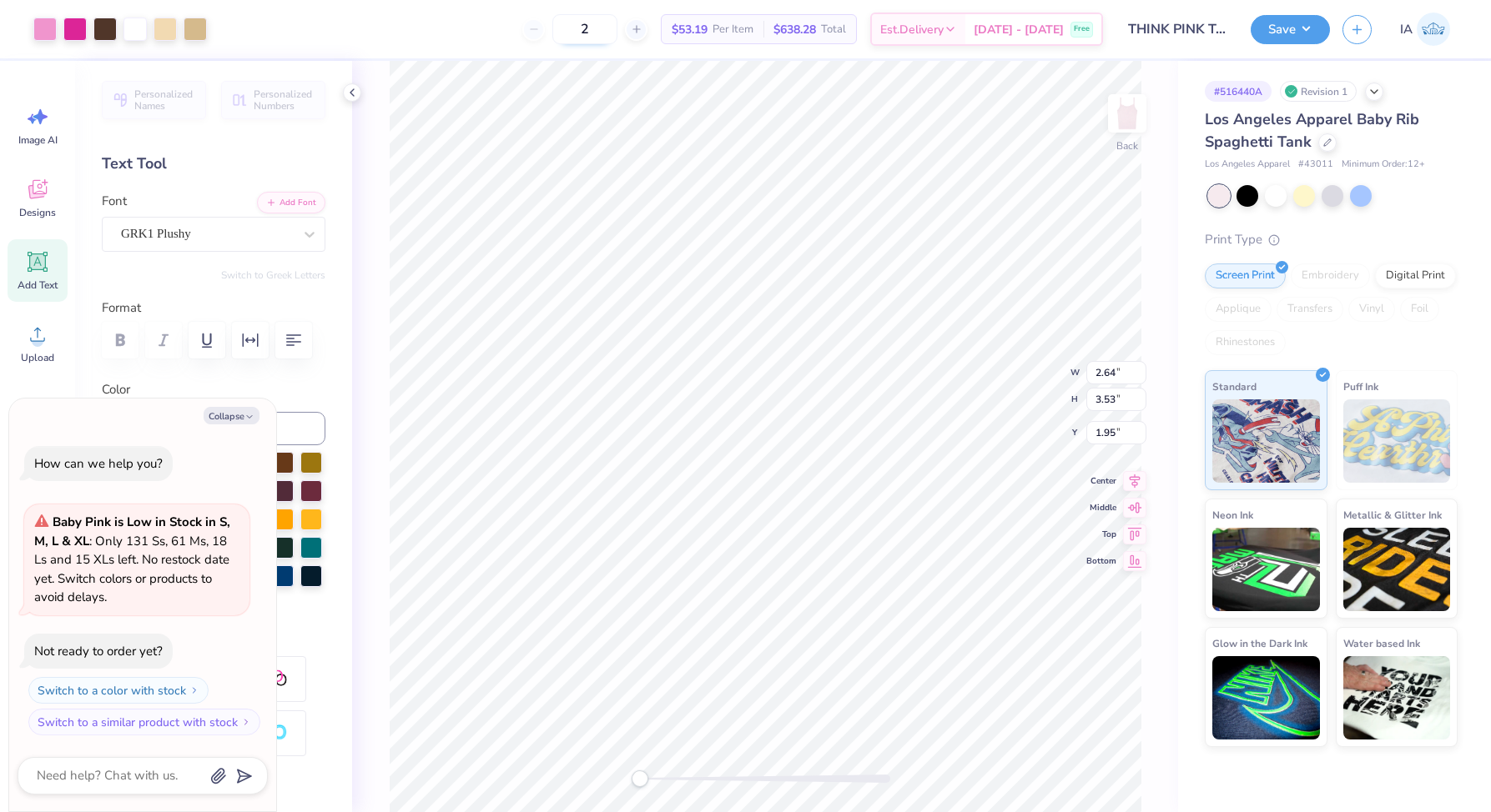
type input "24"
type textarea "x"
type input "24"
type textarea "x"
type input "1.67"
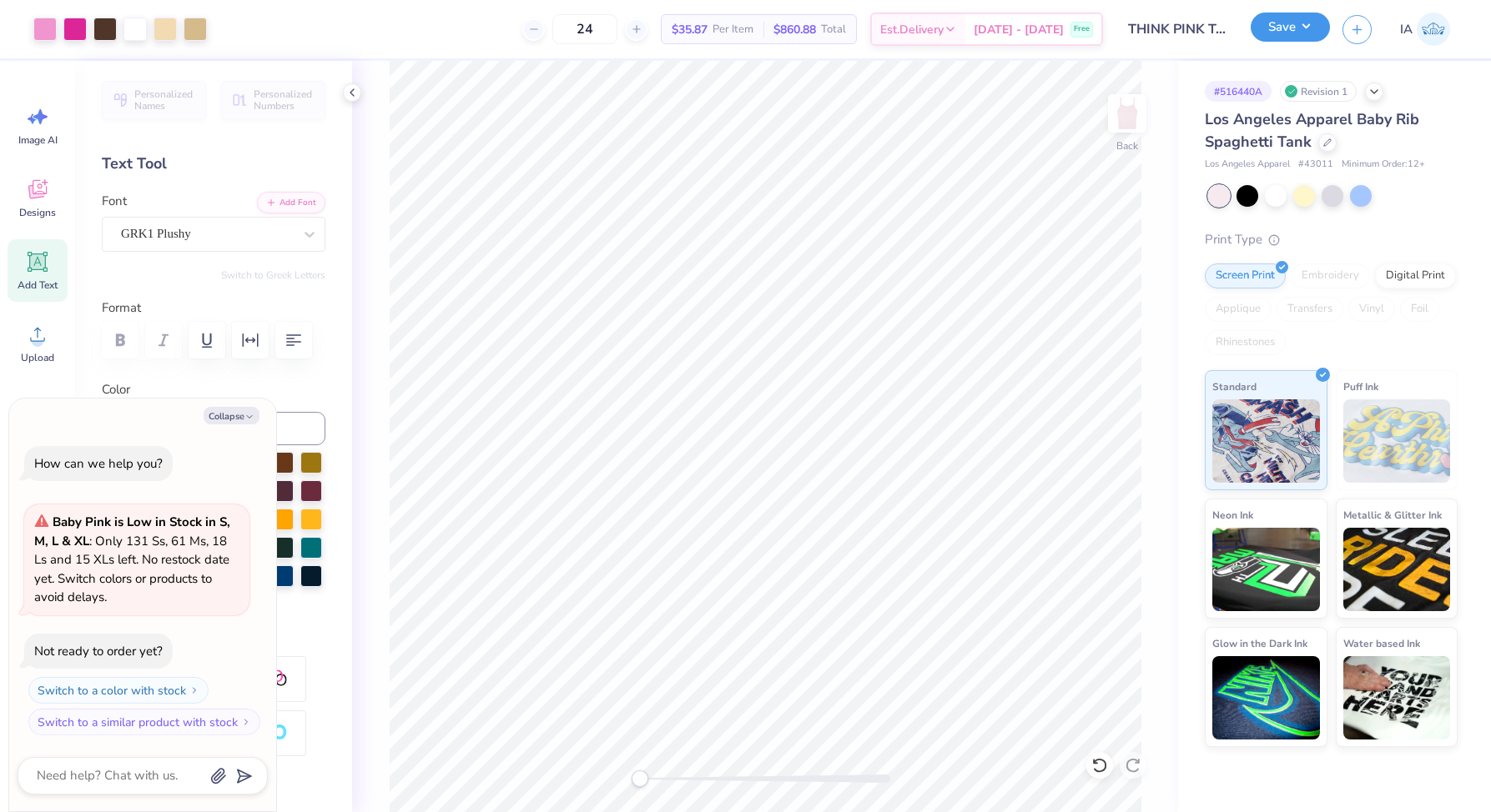
click at [1295, 25] on button "Save" at bounding box center [1289, 27] width 79 height 29
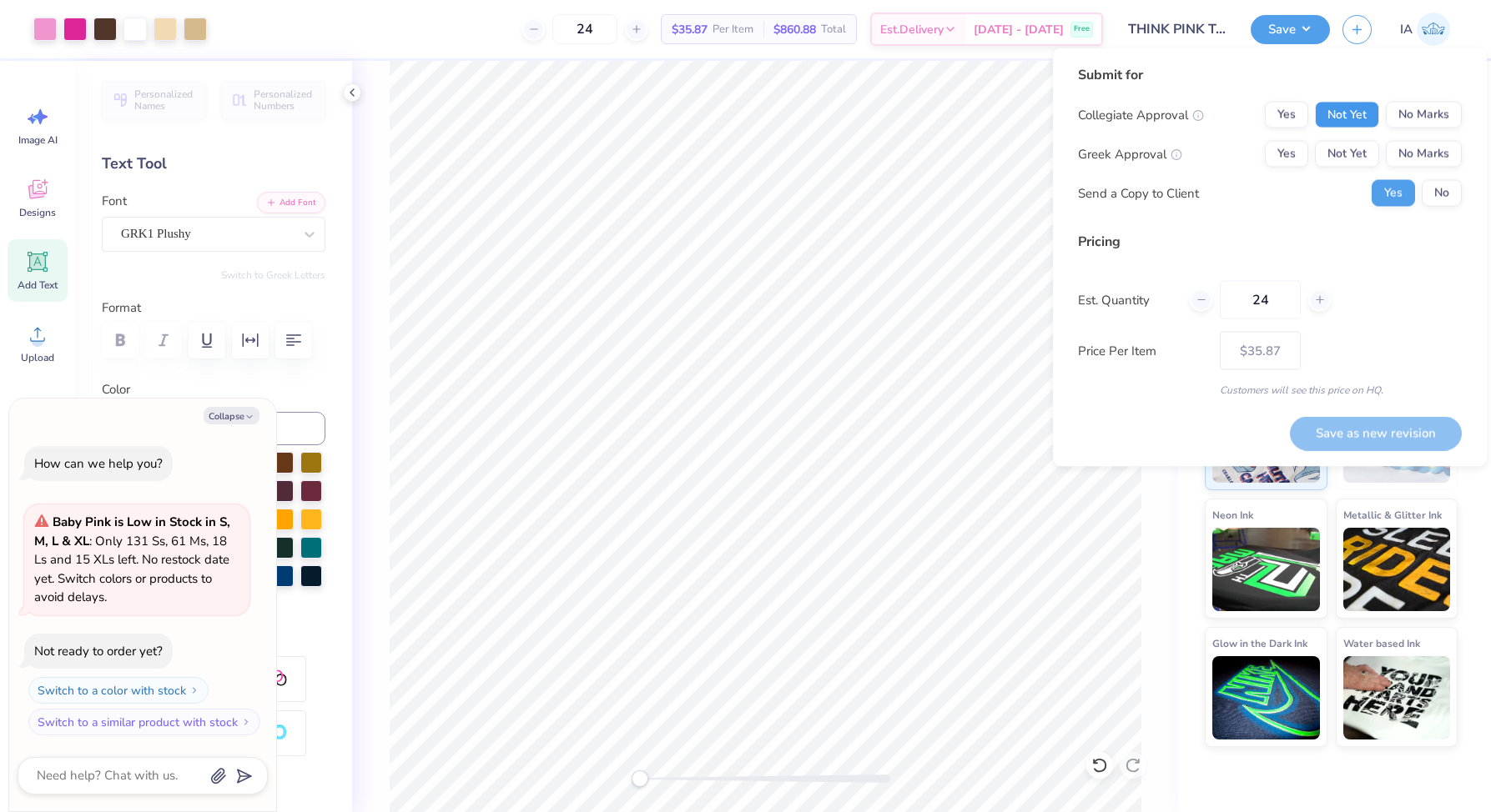
click at [1364, 103] on button "Not Yet" at bounding box center [1347, 115] width 65 height 26
click at [1364, 150] on button "Not Yet" at bounding box center [1347, 154] width 65 height 26
click at [1439, 198] on button "No" at bounding box center [1441, 193] width 40 height 26
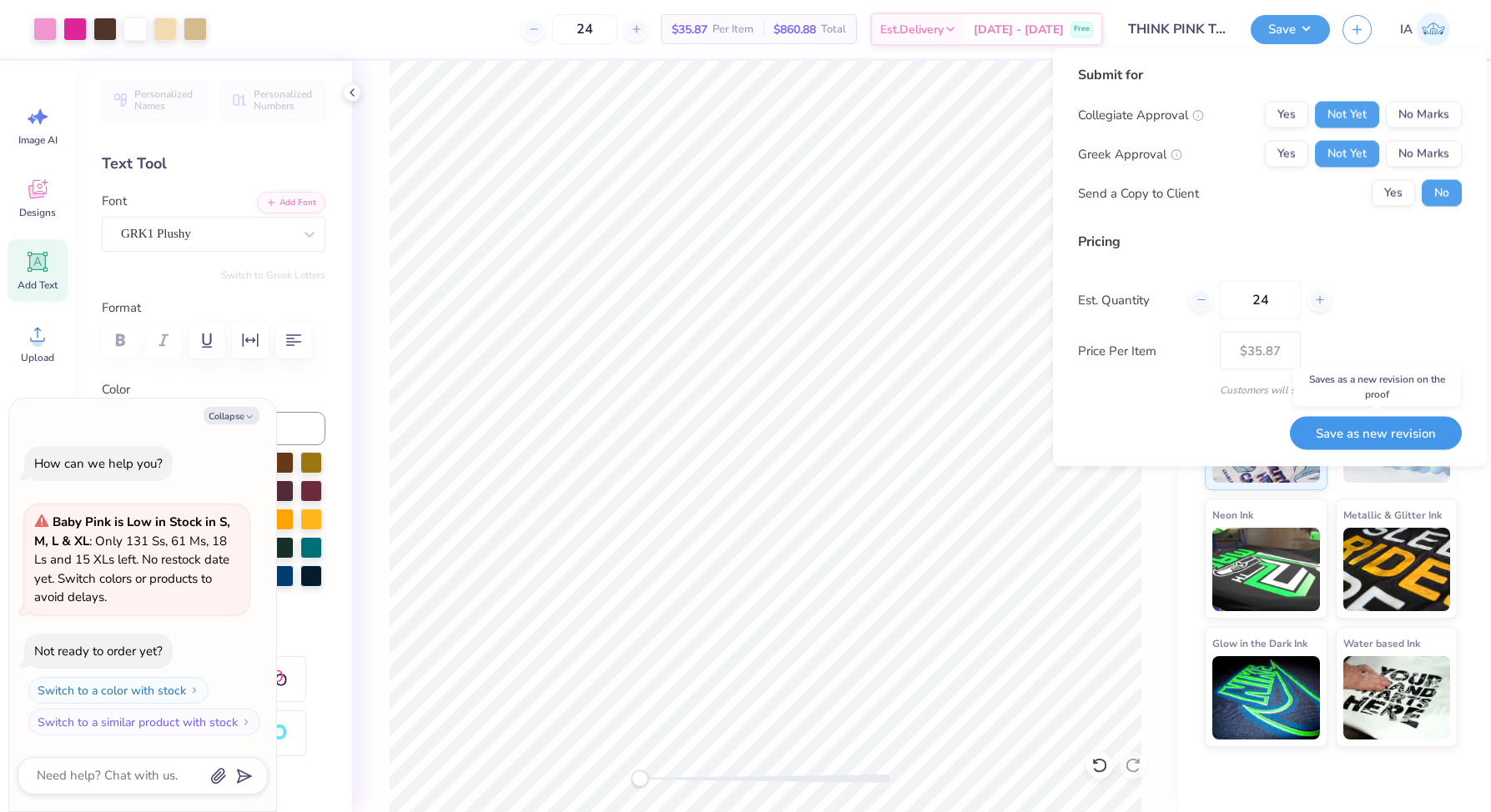
click at [1393, 431] on button "Save as new revision" at bounding box center [1375, 433] width 172 height 34
type textarea "x"
type input "– –"
type textarea "x"
type input "$35.87"
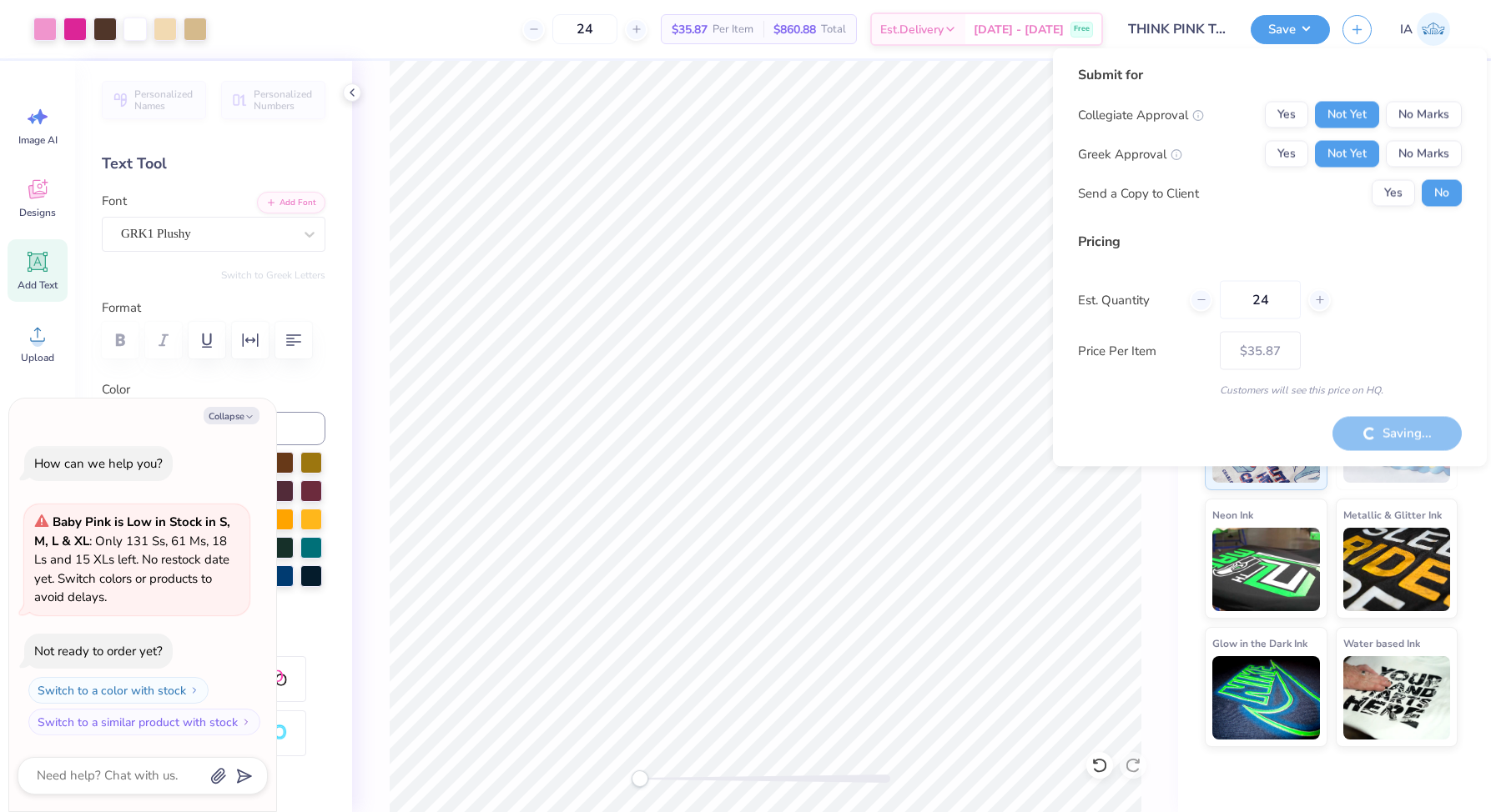
type textarea "x"
type input "– –"
type textarea "x"
type input "$35.87"
